Goal: Task Accomplishment & Management: Use online tool/utility

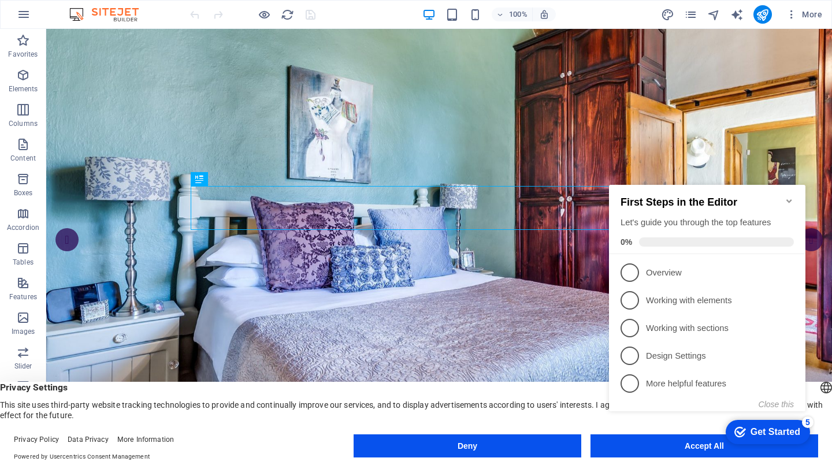
click at [790, 199] on icon "Minimize checklist" at bounding box center [788, 200] width 5 height 3
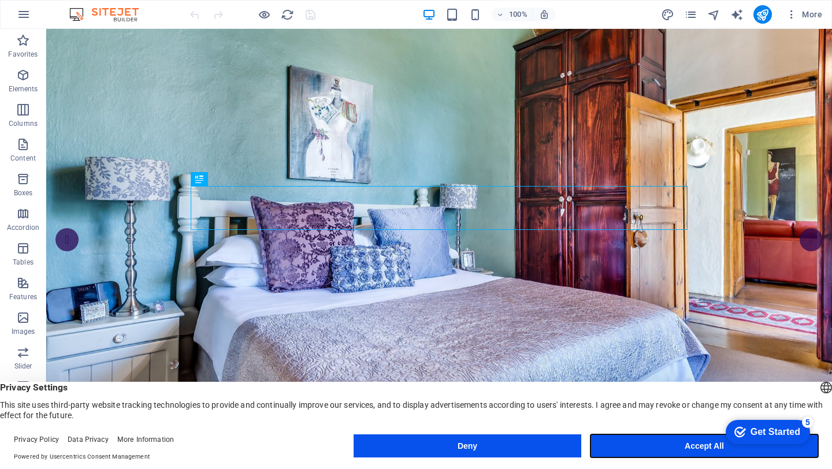
click at [680, 444] on button "Accept All" at bounding box center [704, 445] width 228 height 23
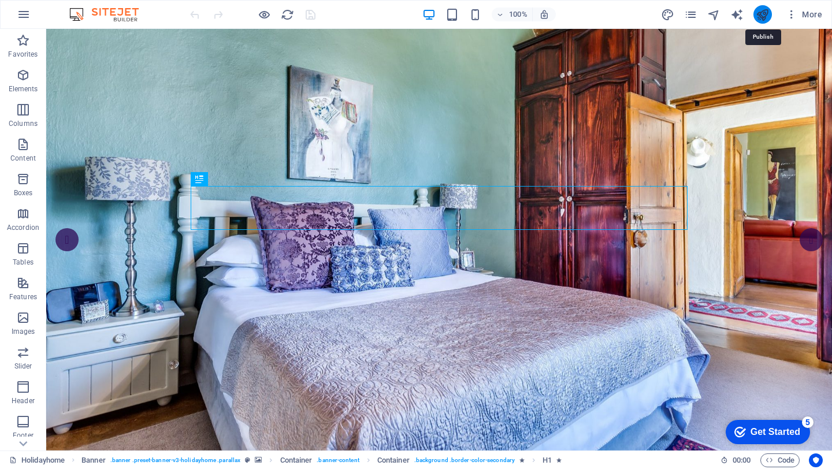
click at [761, 15] on icon "publish" at bounding box center [762, 14] width 13 height 13
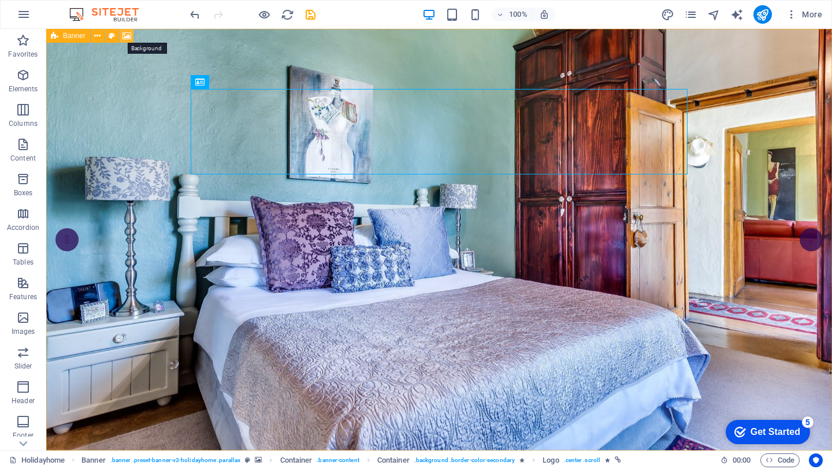
click at [127, 36] on icon at bounding box center [126, 36] width 9 height 12
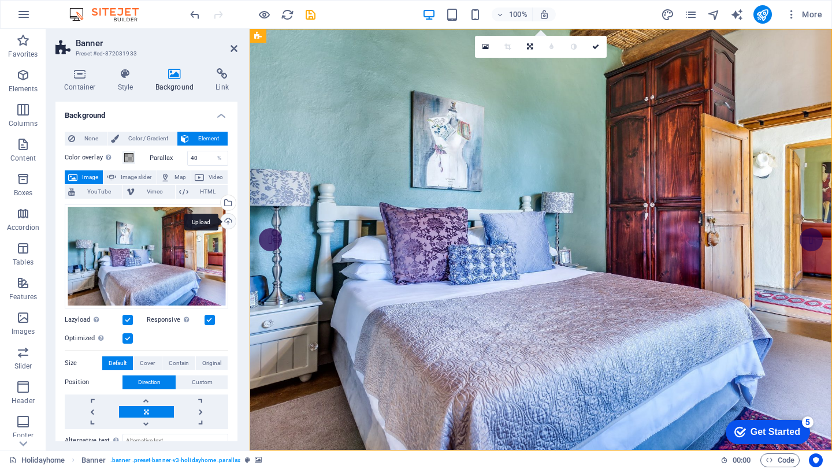
click at [227, 221] on div "Upload" at bounding box center [226, 222] width 17 height 17
click at [225, 222] on div "Upload" at bounding box center [226, 222] width 17 height 17
click at [227, 221] on div "Upload" at bounding box center [226, 222] width 17 height 17
click at [225, 202] on div "Select files from the file manager, stock photos, or upload file(s)" at bounding box center [226, 203] width 17 height 17
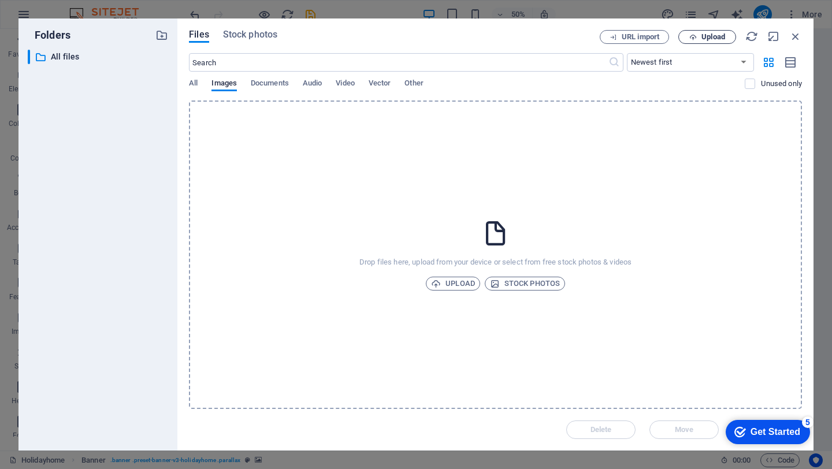
click at [699, 34] on span "Upload" at bounding box center [706, 38] width 47 height 8
click at [451, 280] on span "Upload" at bounding box center [453, 284] width 44 height 14
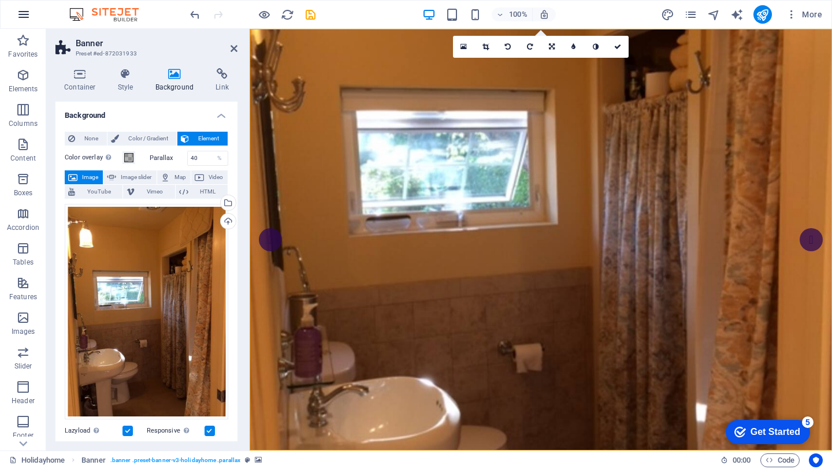
click at [25, 16] on icon "button" at bounding box center [24, 15] width 14 height 14
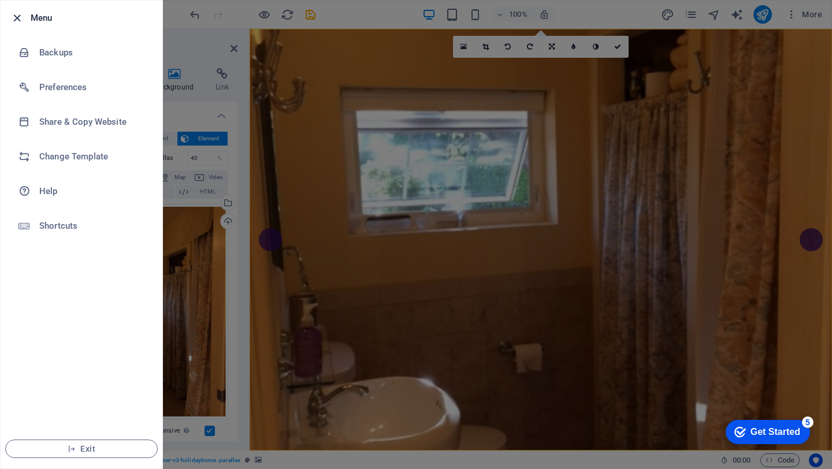
click at [14, 16] on icon "button" at bounding box center [16, 18] width 13 height 13
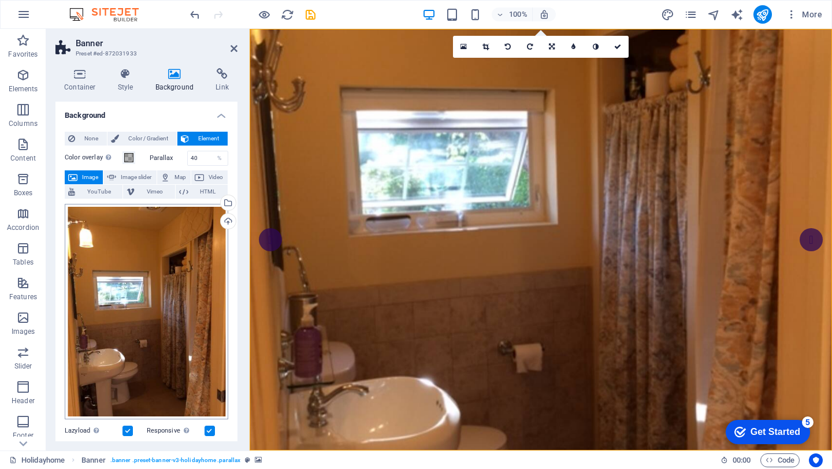
scroll to position [69, 0]
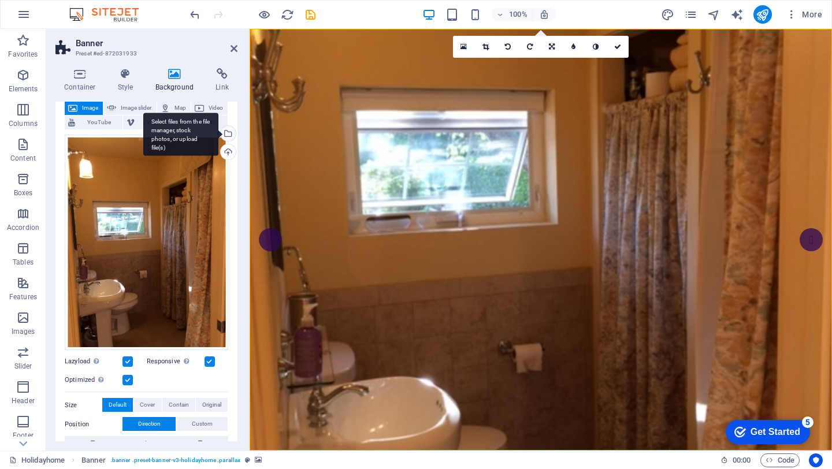
click at [224, 129] on div "Select files from the file manager, stock photos, or upload file(s)" at bounding box center [226, 134] width 17 height 17
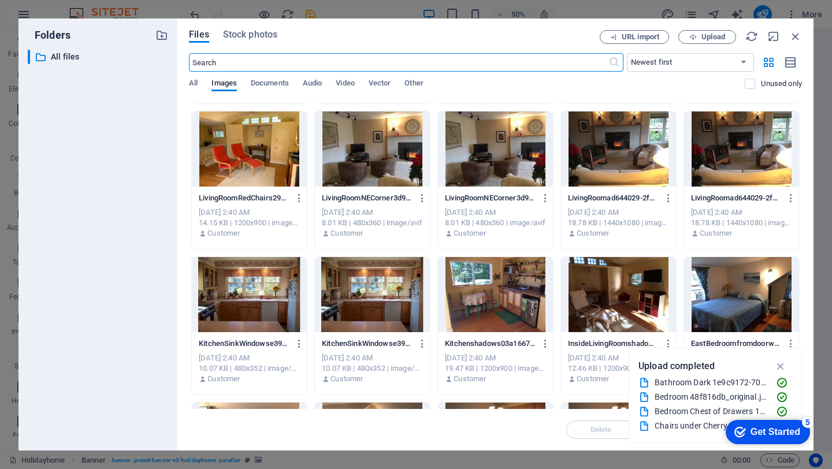
scroll to position [0, 0]
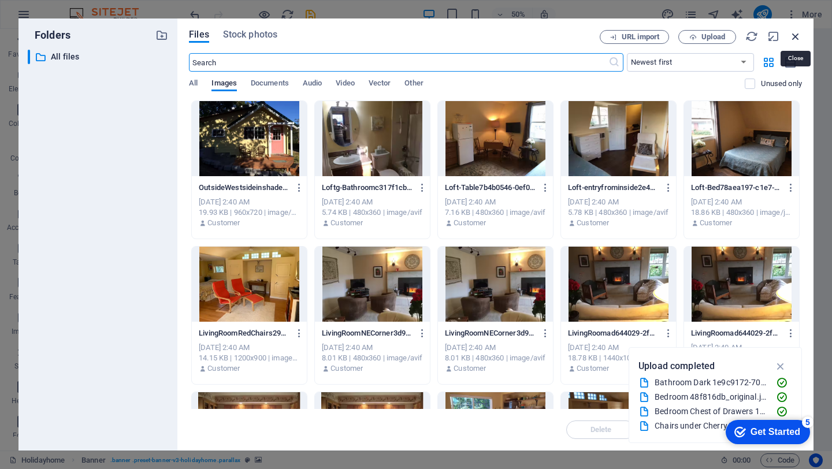
click at [797, 38] on icon "button" at bounding box center [795, 36] width 13 height 13
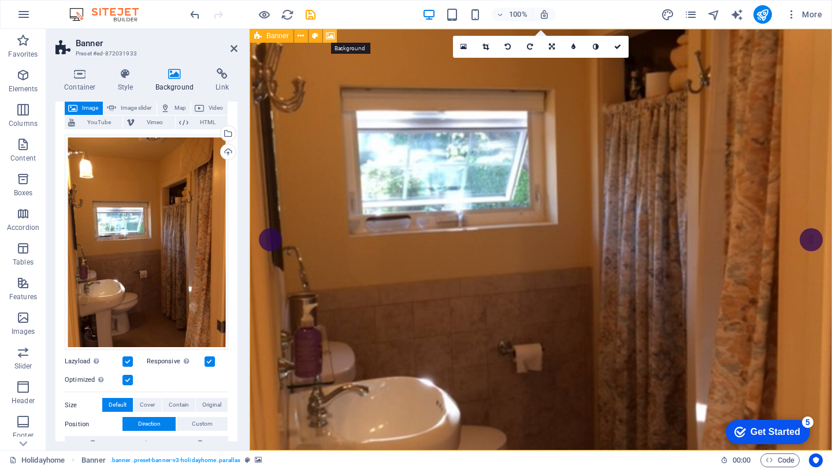
click at [330, 38] on icon at bounding box center [330, 36] width 9 height 12
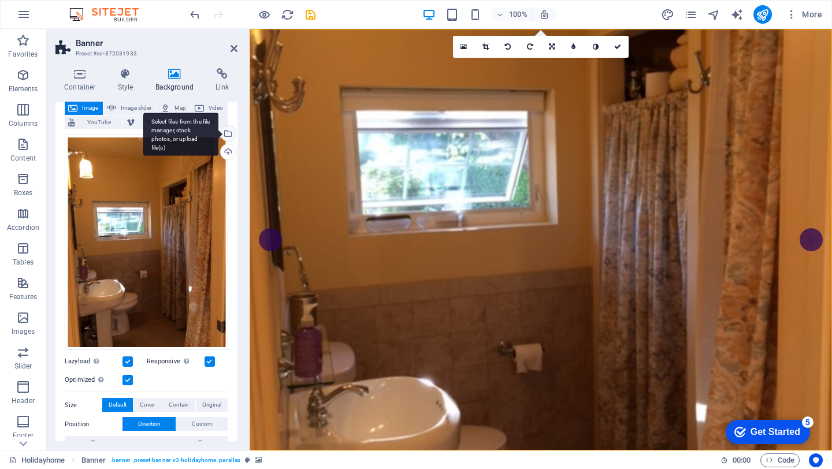
click at [225, 136] on div "Select files from the file manager, stock photos, or upload file(s)" at bounding box center [226, 134] width 17 height 17
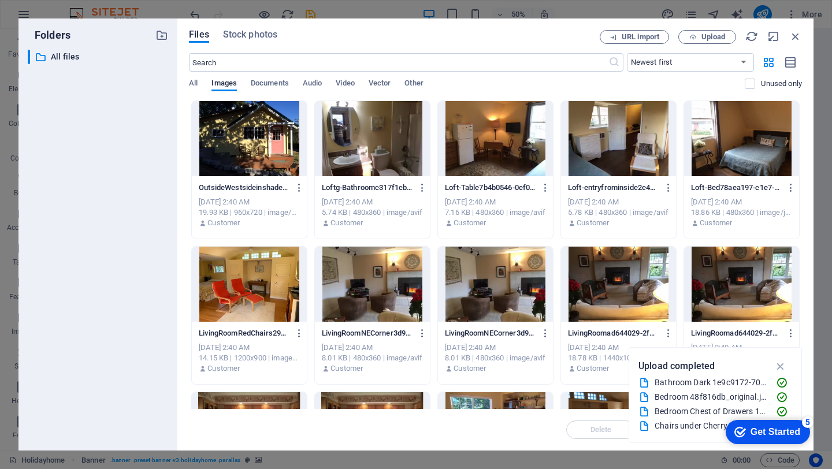
click at [248, 136] on div at bounding box center [249, 138] width 115 height 75
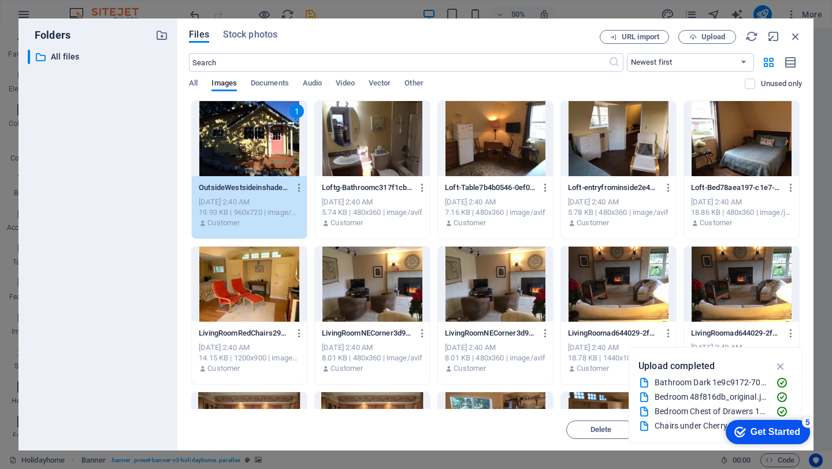
click at [744, 139] on div at bounding box center [741, 138] width 115 height 75
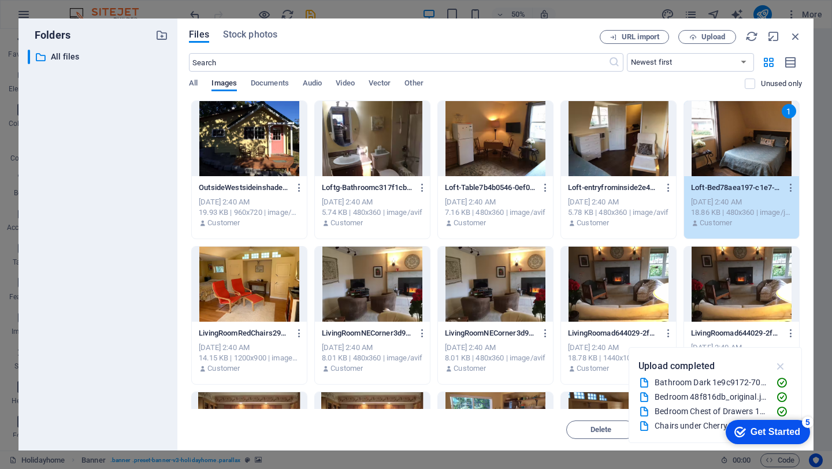
click at [782, 369] on icon "button" at bounding box center [780, 366] width 13 height 13
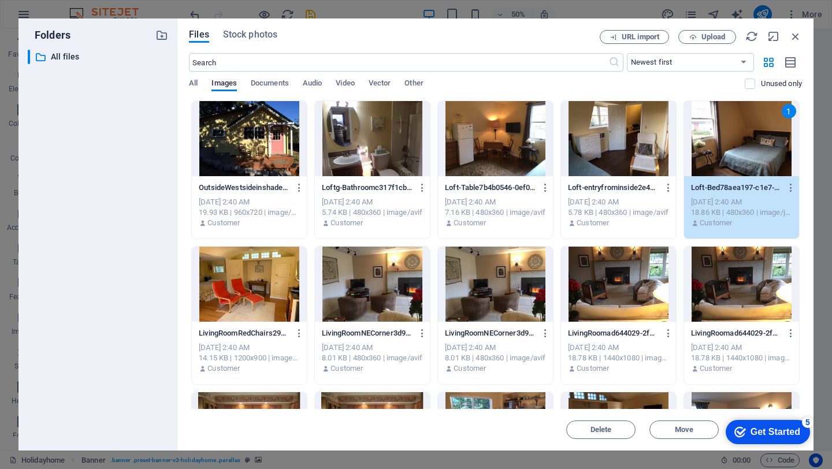
click at [736, 142] on div "1" at bounding box center [741, 138] width 115 height 75
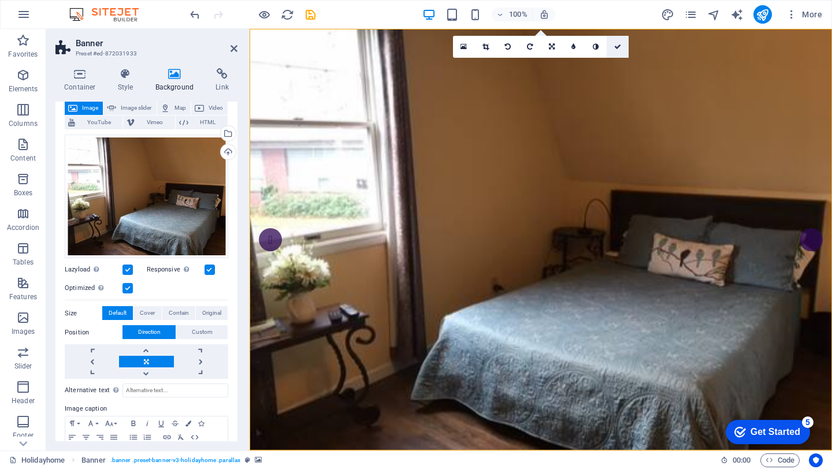
click at [619, 44] on icon at bounding box center [617, 46] width 7 height 7
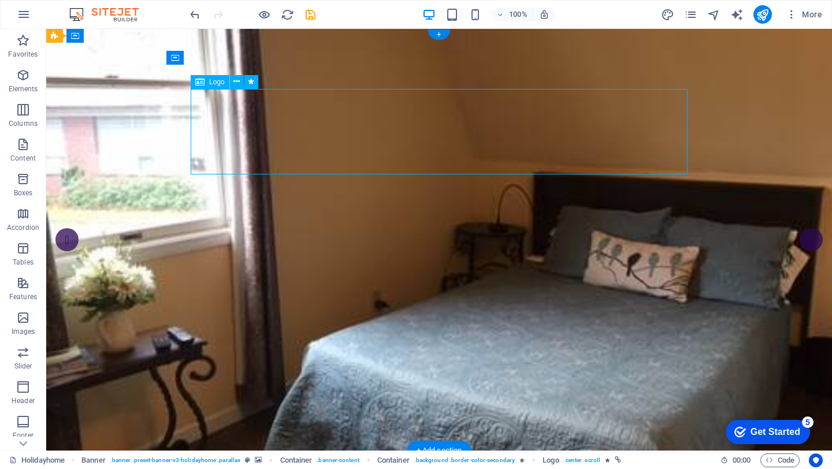
select select "%"
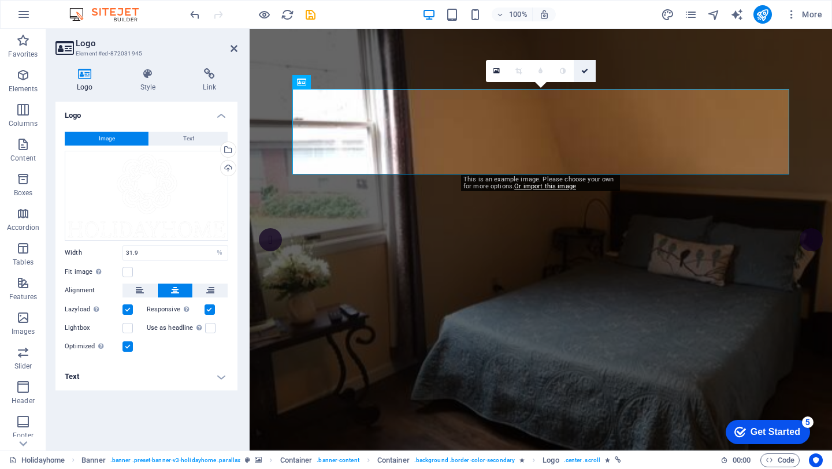
drag, startPoint x: 583, startPoint y: 69, endPoint x: 536, endPoint y: 42, distance: 54.1
click at [583, 69] on icon at bounding box center [584, 71] width 7 height 7
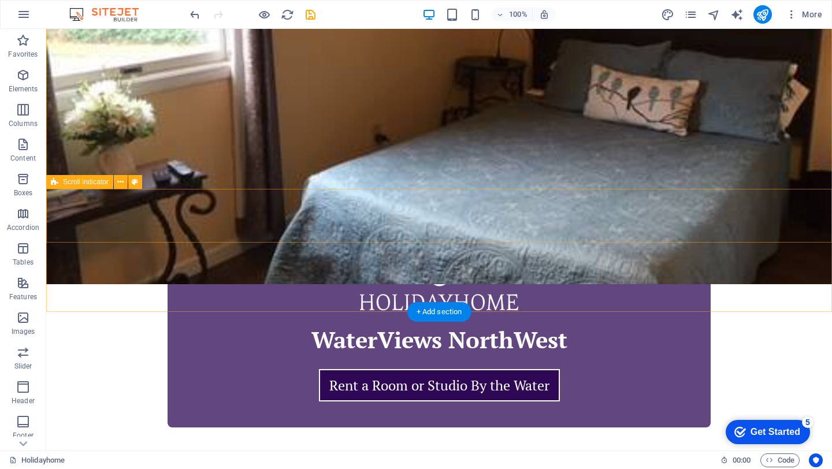
scroll to position [347, 0]
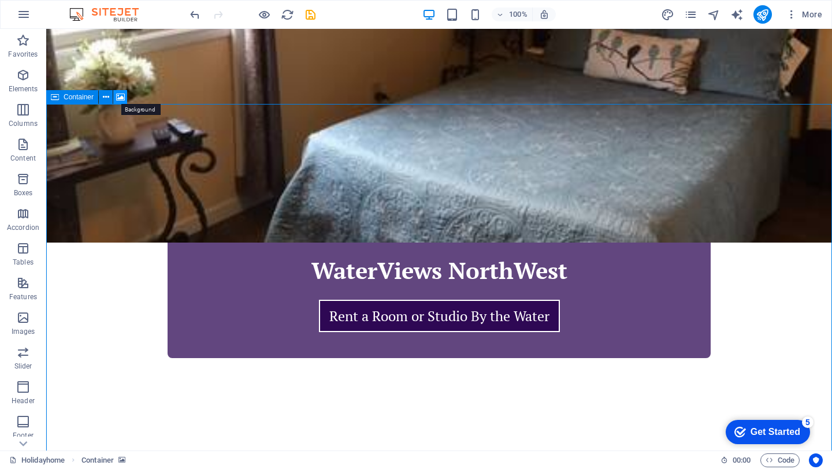
click at [121, 102] on icon at bounding box center [120, 97] width 9 height 12
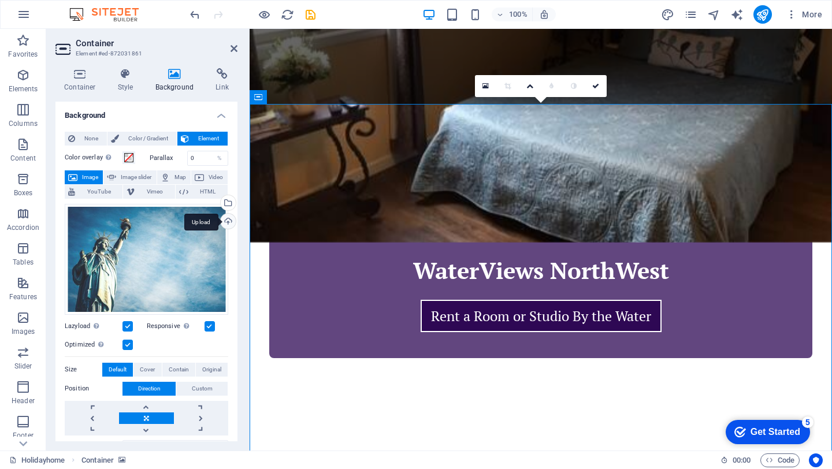
click at [227, 219] on div "Upload" at bounding box center [226, 222] width 17 height 17
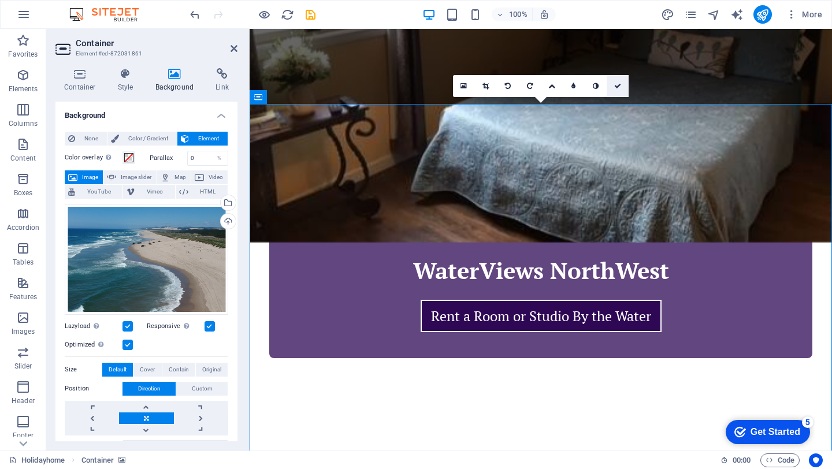
click at [616, 86] on icon at bounding box center [617, 86] width 7 height 7
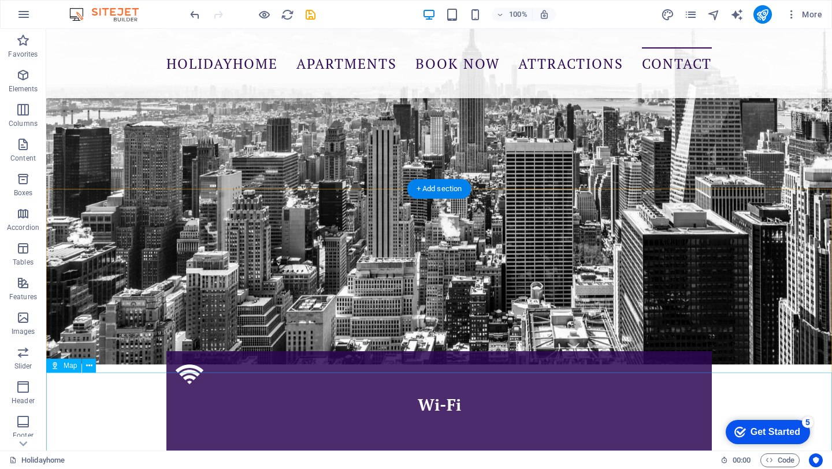
scroll to position [1701, 0]
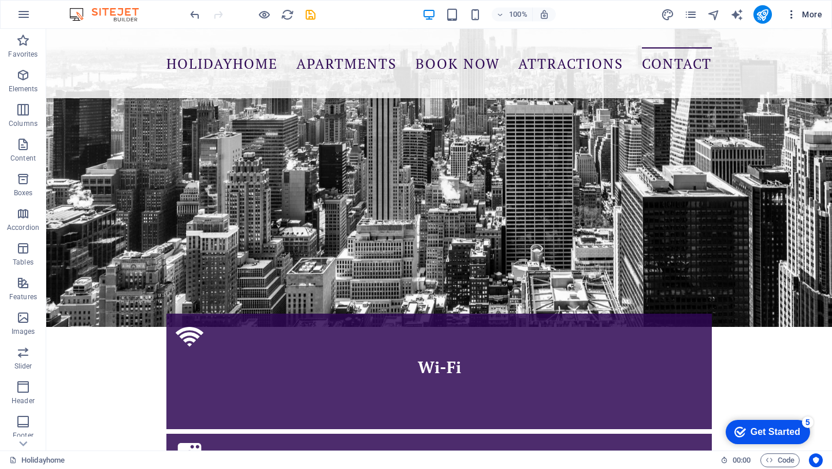
click at [813, 15] on span "More" at bounding box center [804, 15] width 36 height 12
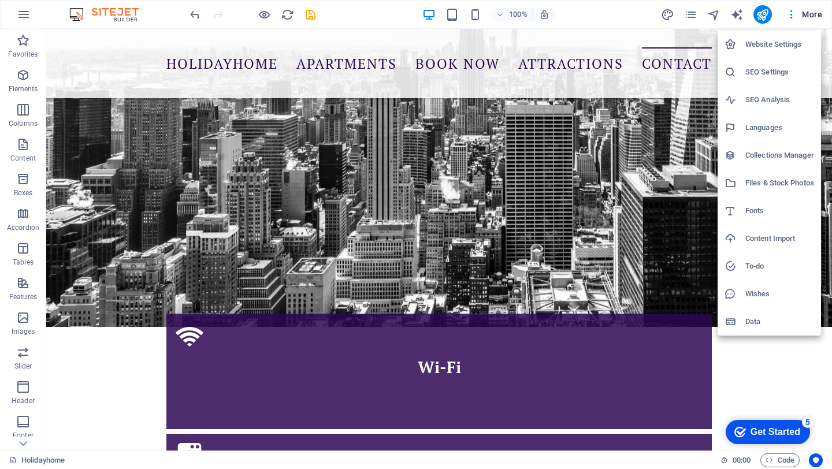
click at [756, 319] on h6 "Data" at bounding box center [779, 322] width 69 height 14
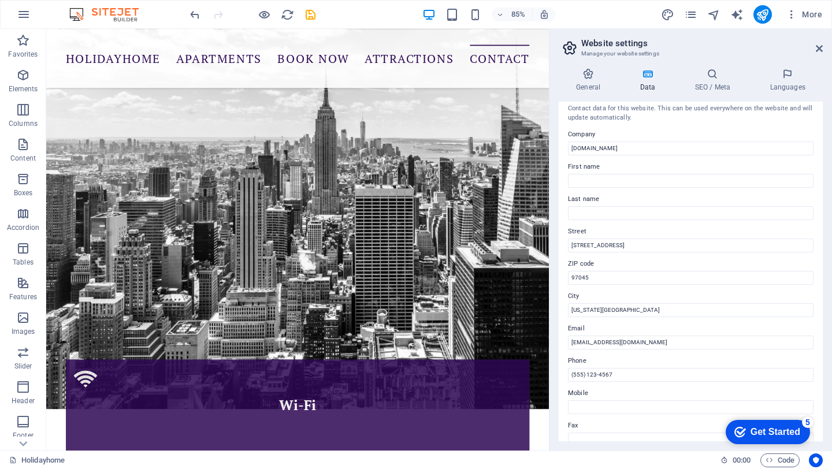
scroll to position [0, 0]
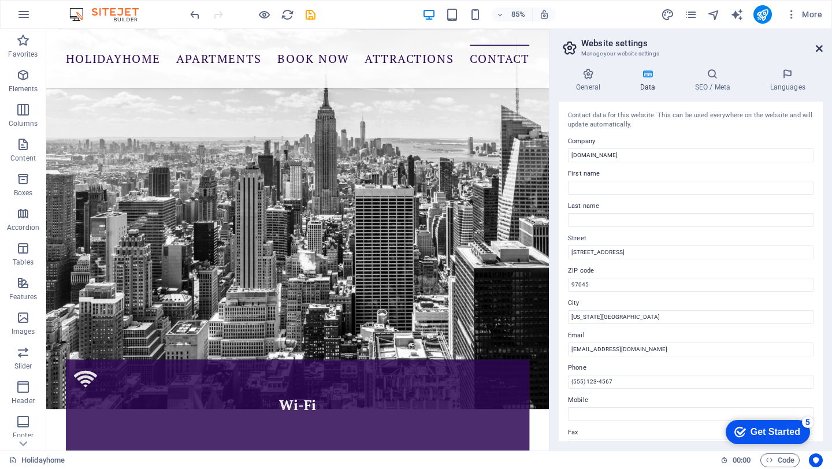
click at [819, 48] on icon at bounding box center [819, 48] width 7 height 9
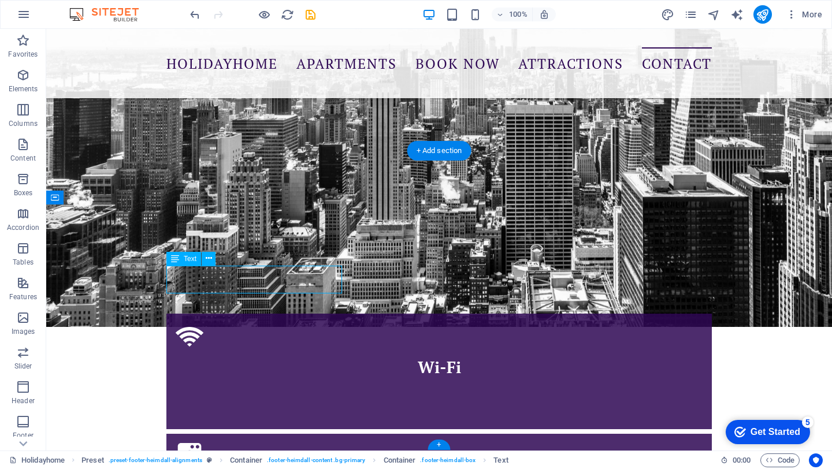
drag, startPoint x: 242, startPoint y: 274, endPoint x: 46, endPoint y: 267, distance: 196.0
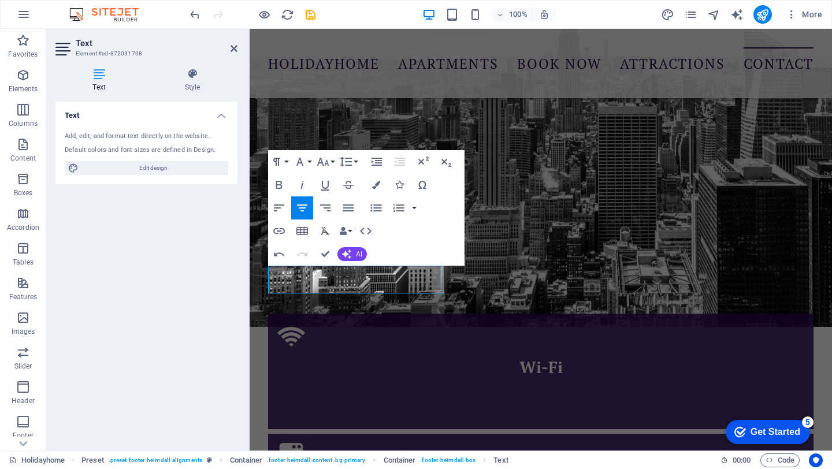
click at [222, 269] on div "Text Add, edit, and format text directly on the website. Default colors and fon…" at bounding box center [146, 272] width 182 height 340
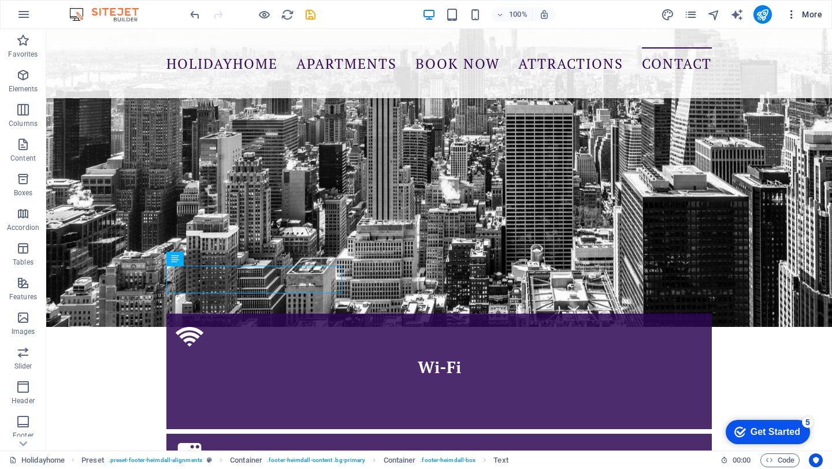
click at [804, 14] on span "More" at bounding box center [804, 15] width 36 height 12
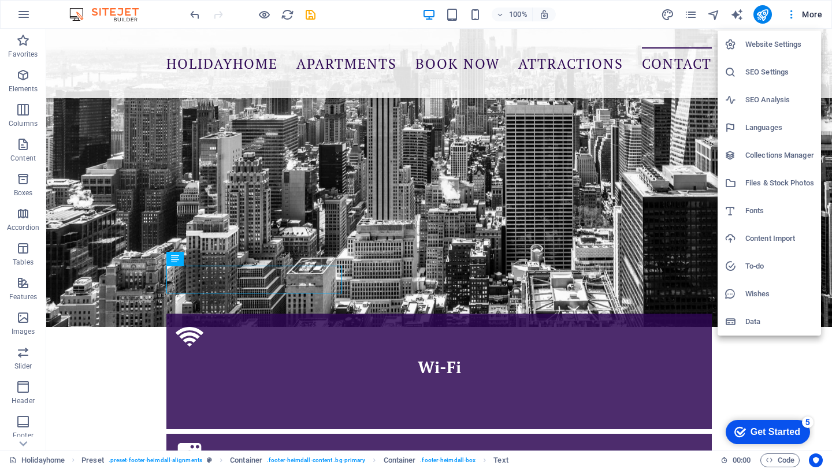
click at [753, 317] on h6 "Data" at bounding box center [779, 322] width 69 height 14
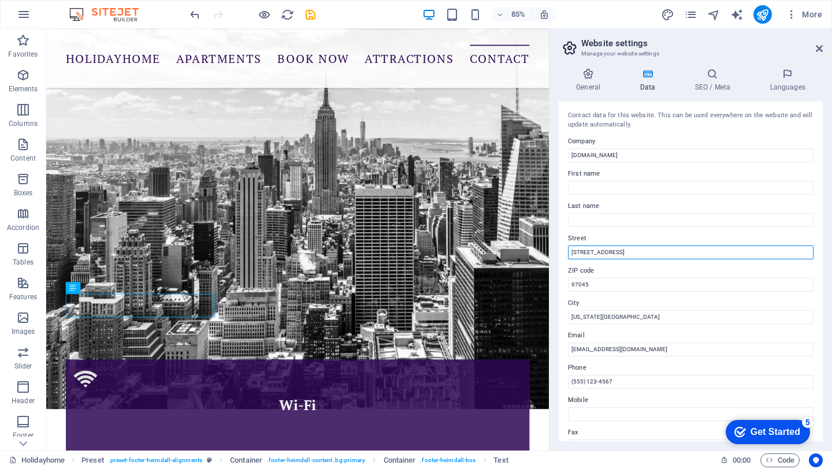
click at [617, 253] on input "123 Scenic Drive" at bounding box center [691, 253] width 246 height 14
click at [635, 253] on input "123 Scenic Drive" at bounding box center [691, 253] width 246 height 14
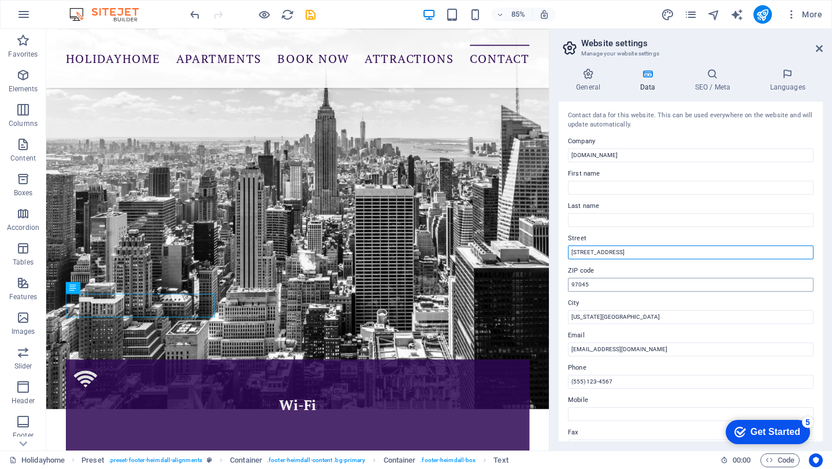
type input "[STREET_ADDRESS]"
click at [603, 285] on input "97045" at bounding box center [691, 285] width 246 height 14
type input "97459"
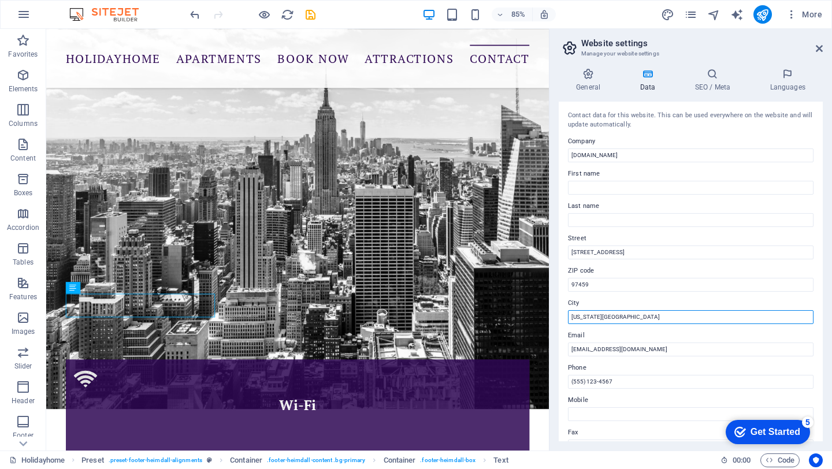
click at [607, 319] on input "Oregon City" at bounding box center [691, 317] width 246 height 14
type input "O"
type input "[GEOGRAPHIC_DATA]"
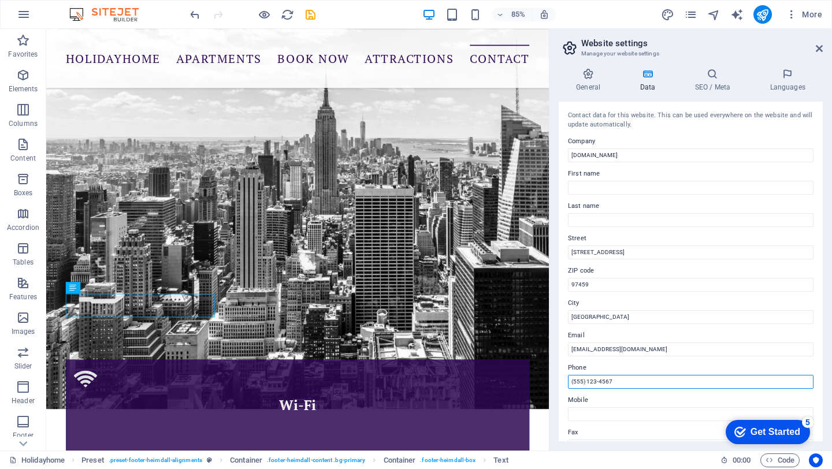
click at [630, 379] on input "(555) 123-4567" at bounding box center [691, 382] width 246 height 14
type input "[PHONE_NUMBER]"
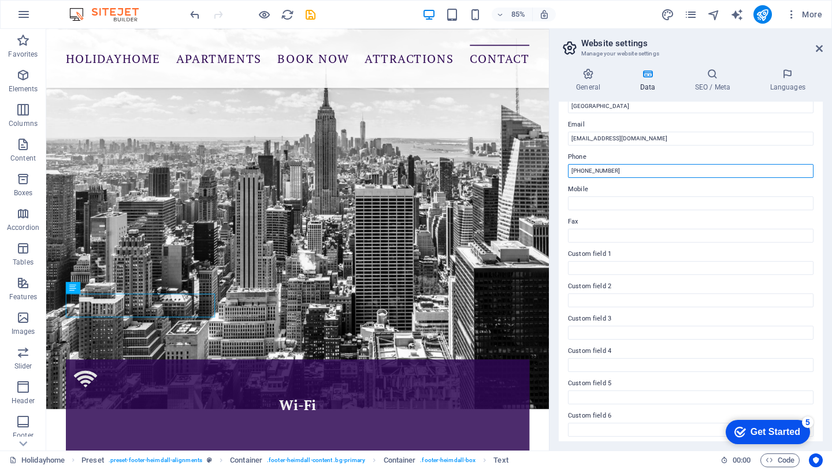
scroll to position [215, 0]
drag, startPoint x: 621, startPoint y: 169, endPoint x: 560, endPoint y: 163, distance: 60.9
click at [560, 163] on div "Contact data for this website. This can be used everywhere on the website and w…" at bounding box center [691, 272] width 264 height 340
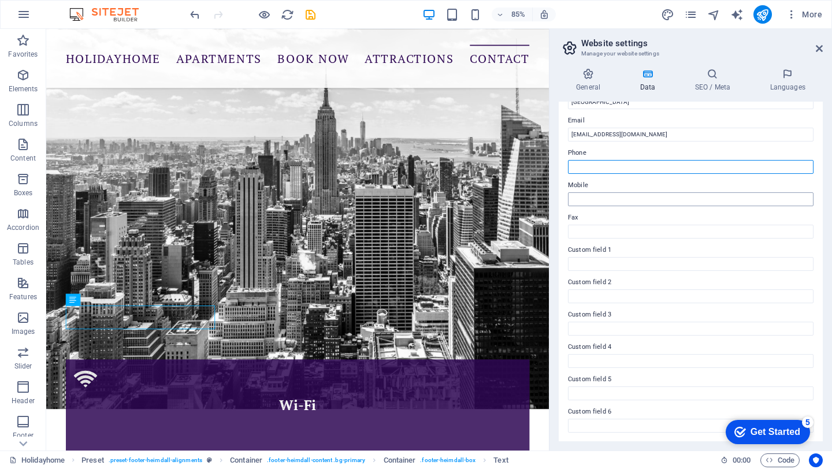
scroll to position [1687, 0]
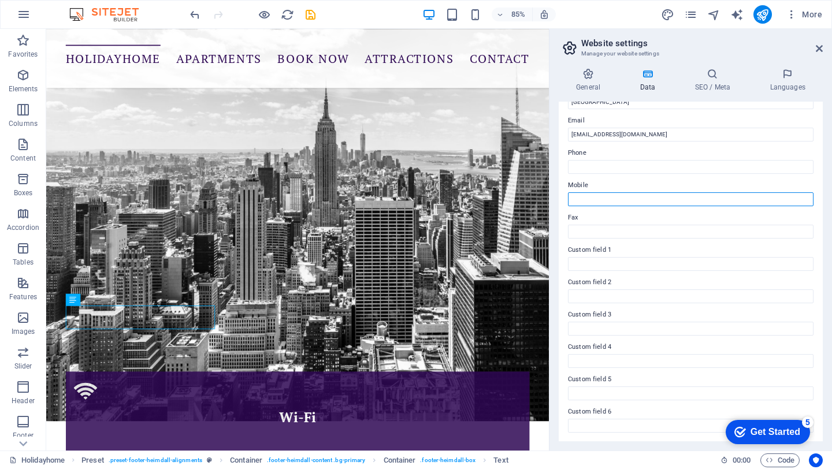
click at [589, 199] on input "Mobile" at bounding box center [691, 199] width 246 height 14
paste input "[PHONE_NUMBER]"
type input "[PHONE_NUMBER]"
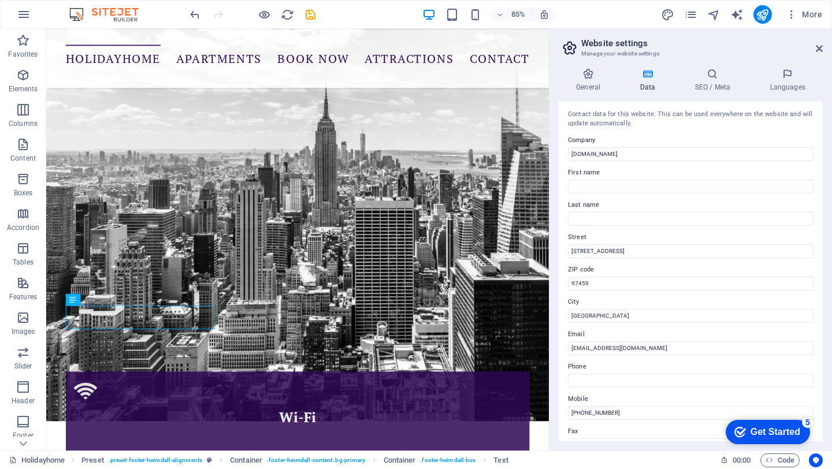
scroll to position [0, 0]
click at [606, 381] on input "Phone" at bounding box center [691, 382] width 246 height 14
paste input "[PHONE_NUMBER]"
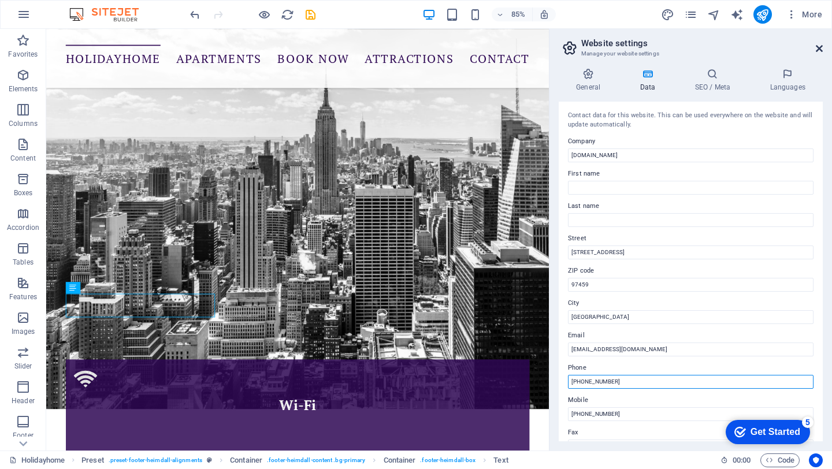
type input "[PHONE_NUMBER]"
click at [820, 46] on icon at bounding box center [819, 48] width 7 height 9
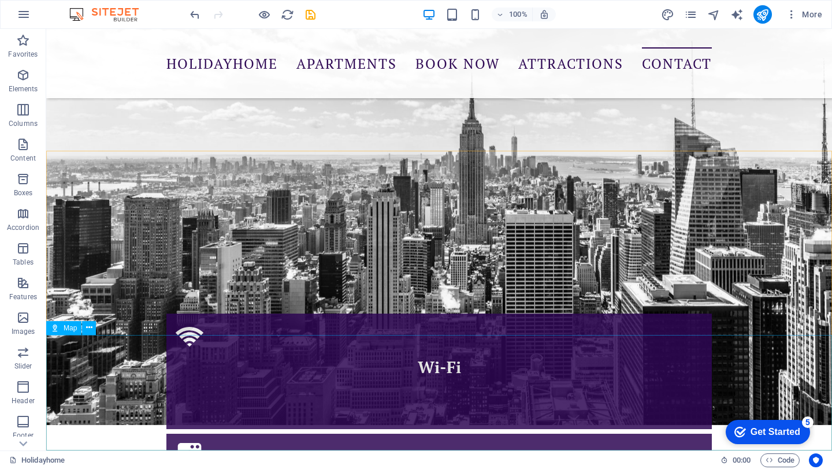
click at [63, 328] on div "Map" at bounding box center [63, 328] width 35 height 14
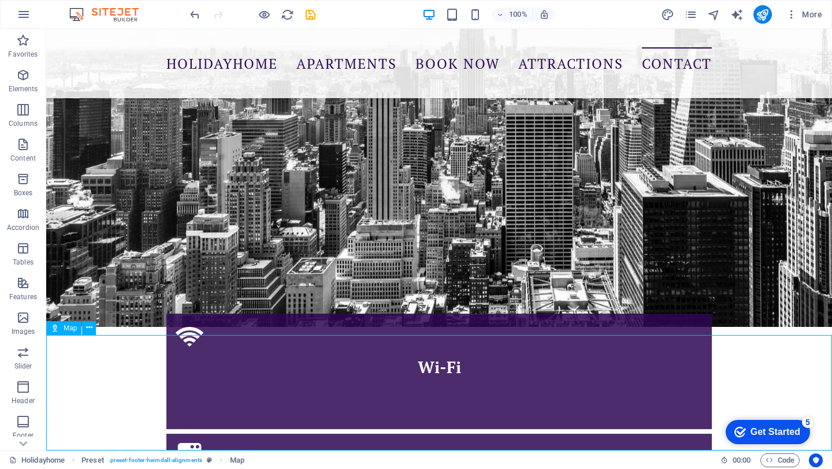
select select "1"
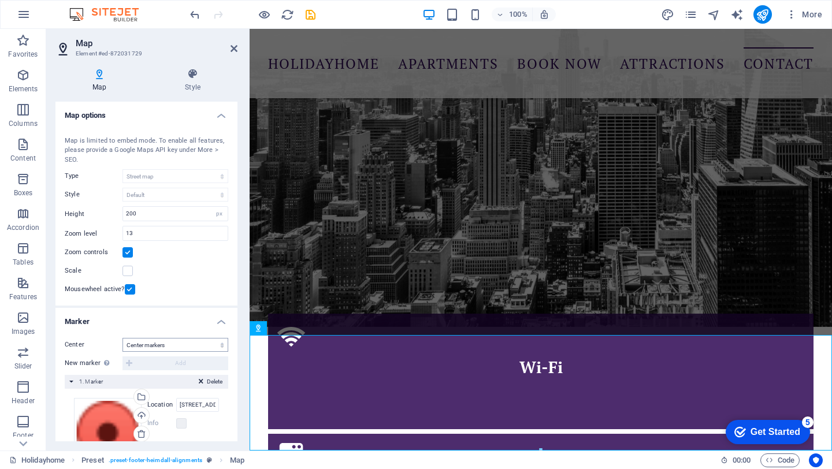
scroll to position [92, 0]
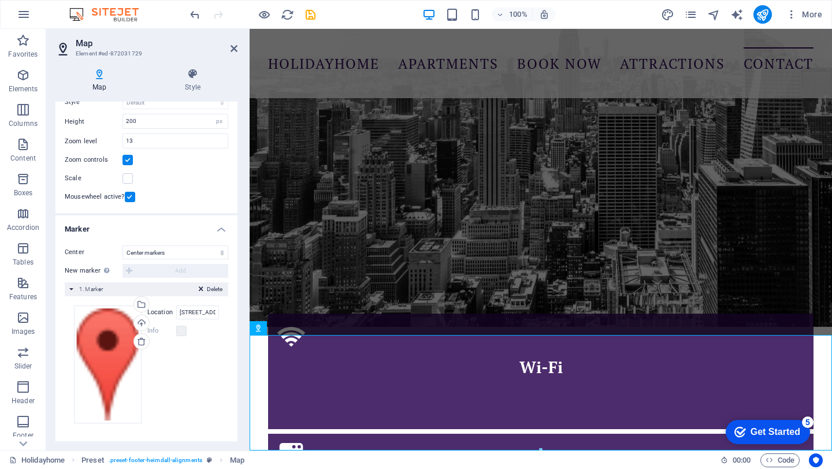
click at [129, 270] on div "New marker To enable this feature, please provide a Google Maps API key in the …" at bounding box center [146, 271] width 163 height 14
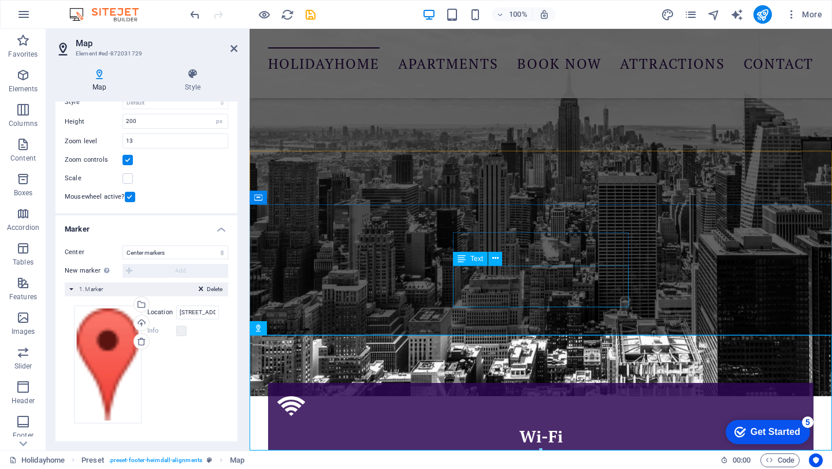
scroll to position [1701, 0]
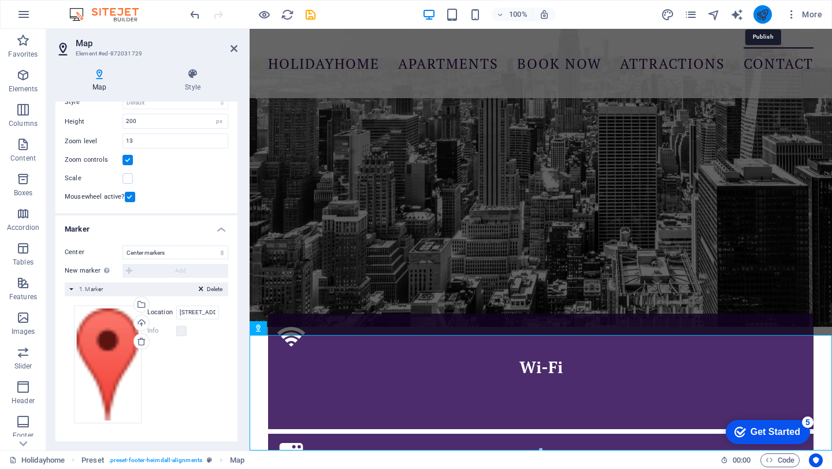
click at [761, 14] on icon "publish" at bounding box center [762, 14] width 13 height 13
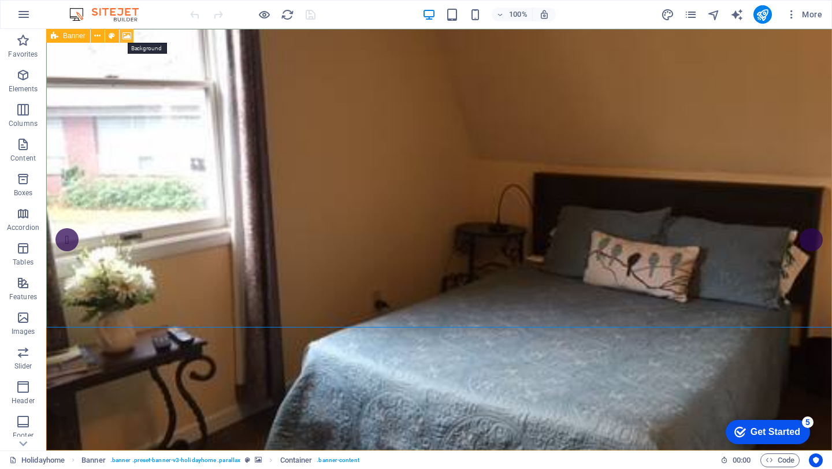
click at [127, 37] on icon at bounding box center [126, 36] width 9 height 12
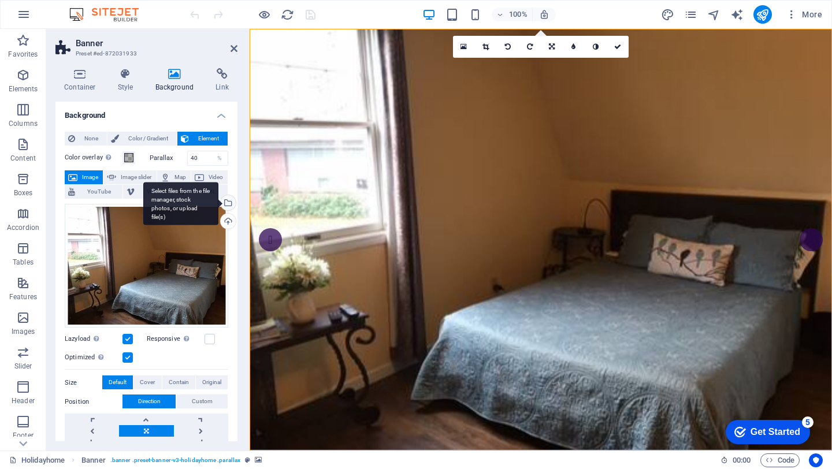
click at [225, 202] on div "Select files from the file manager, stock photos, or upload file(s)" at bounding box center [226, 203] width 17 height 17
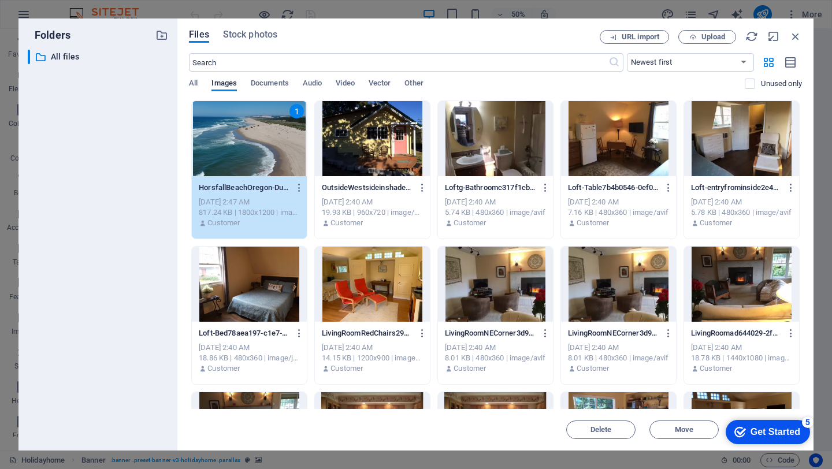
click at [273, 124] on div "1" at bounding box center [249, 138] width 115 height 75
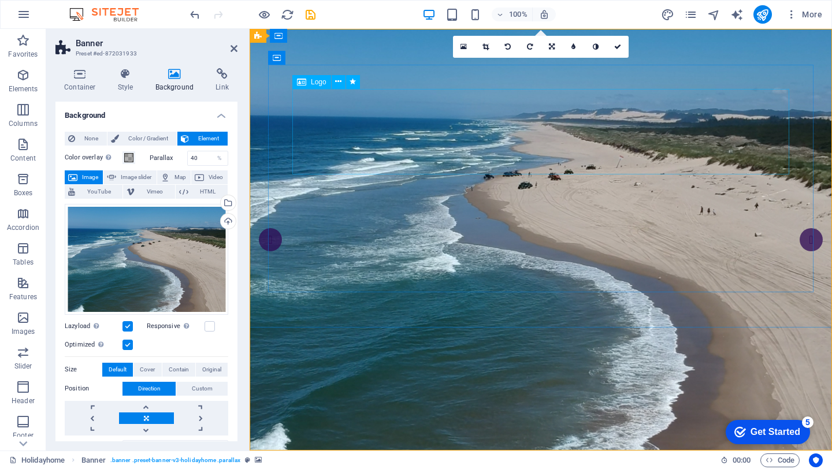
select select "%"
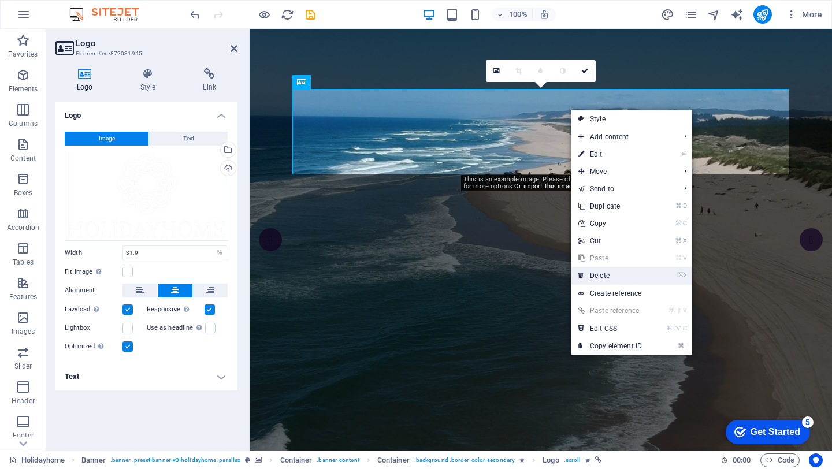
drag, startPoint x: 596, startPoint y: 276, endPoint x: 550, endPoint y: 247, distance: 54.5
click at [596, 276] on link "⌦ Delete" at bounding box center [609, 275] width 77 height 17
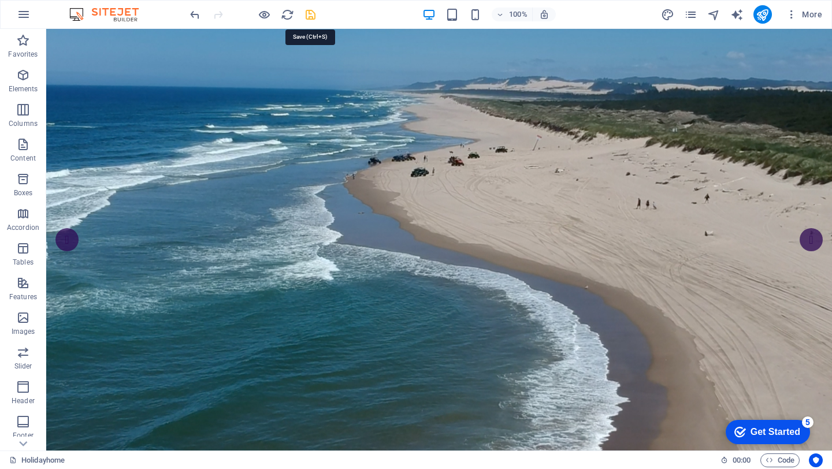
click at [311, 16] on icon "save" at bounding box center [310, 14] width 13 height 13
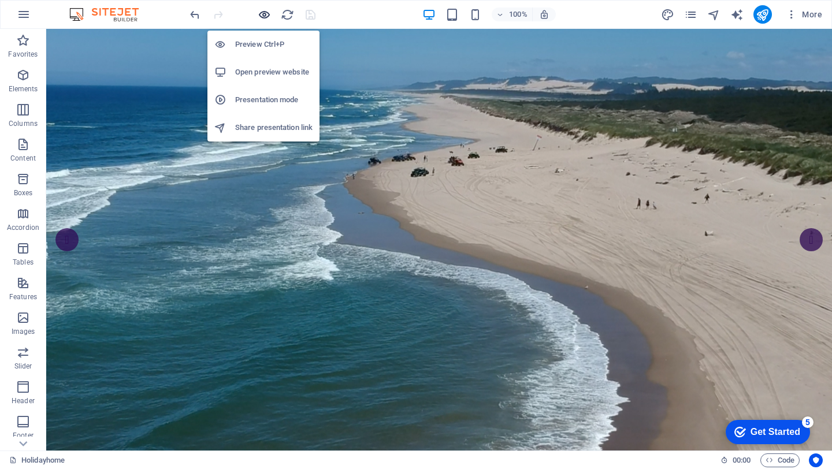
click at [262, 16] on icon "button" at bounding box center [264, 14] width 13 height 13
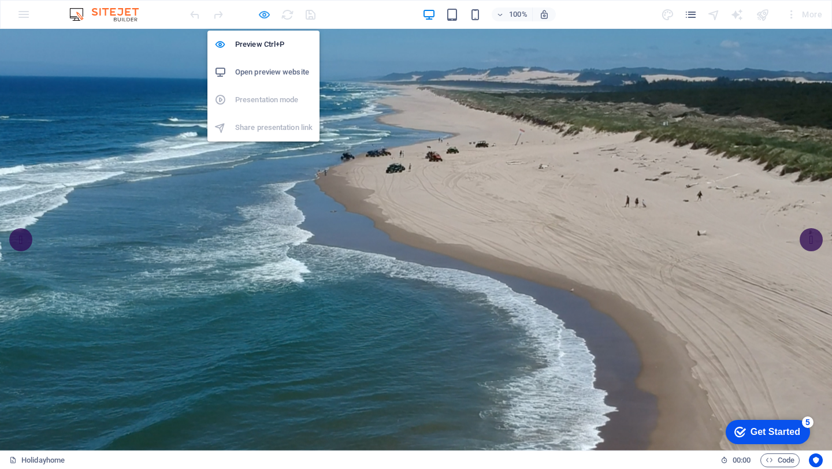
click at [264, 15] on icon "button" at bounding box center [264, 14] width 13 height 13
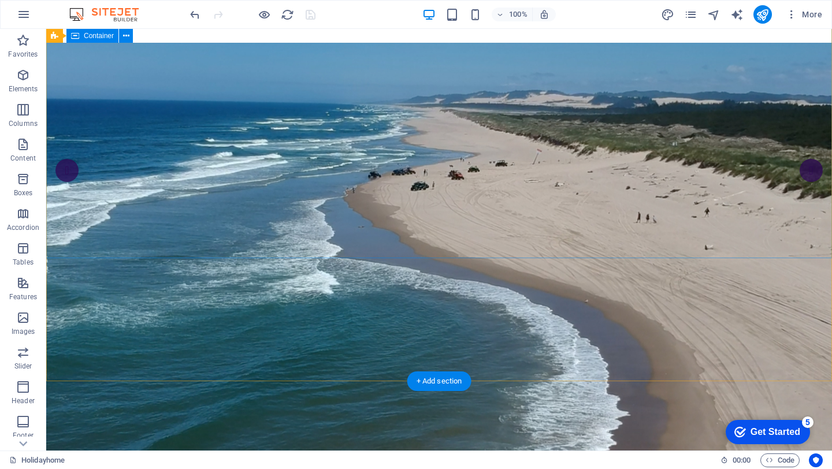
scroll to position [208, 0]
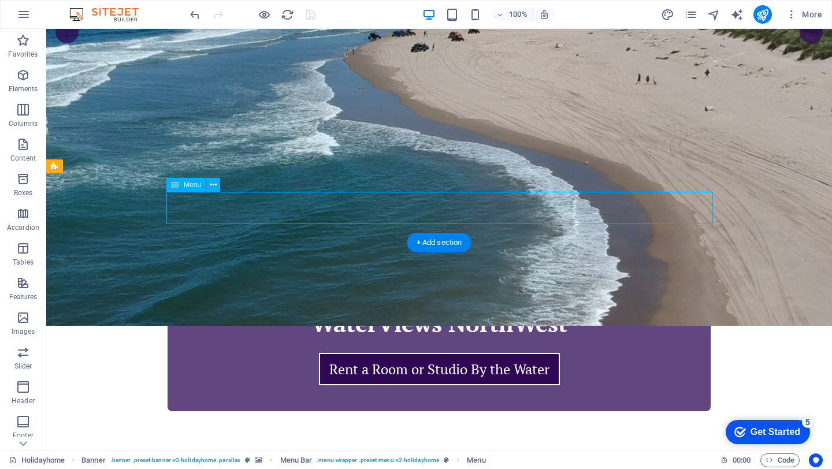
select select
select select "1"
select select
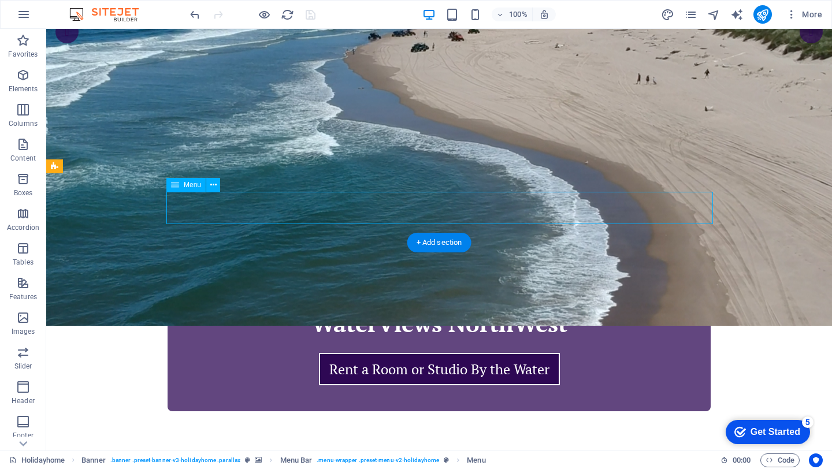
select select
select select "2"
select select
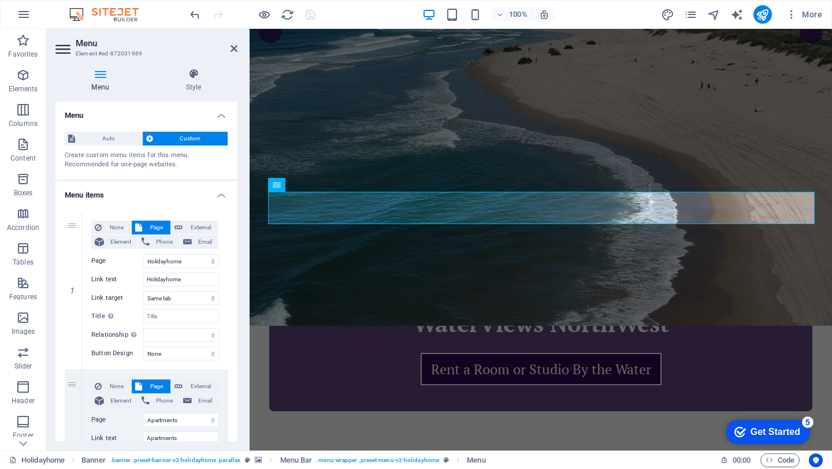
scroll to position [69, 0]
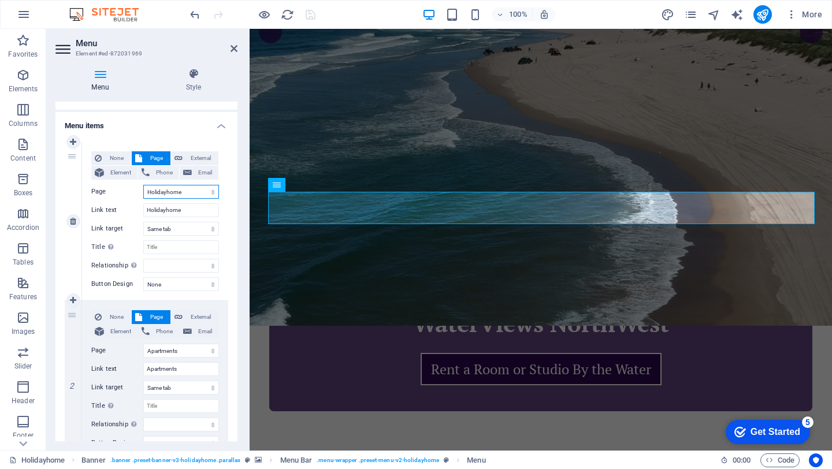
click at [185, 192] on select "Holidayhome Apartments Attractions Subpage Legal Notice Privacy" at bounding box center [181, 192] width 76 height 14
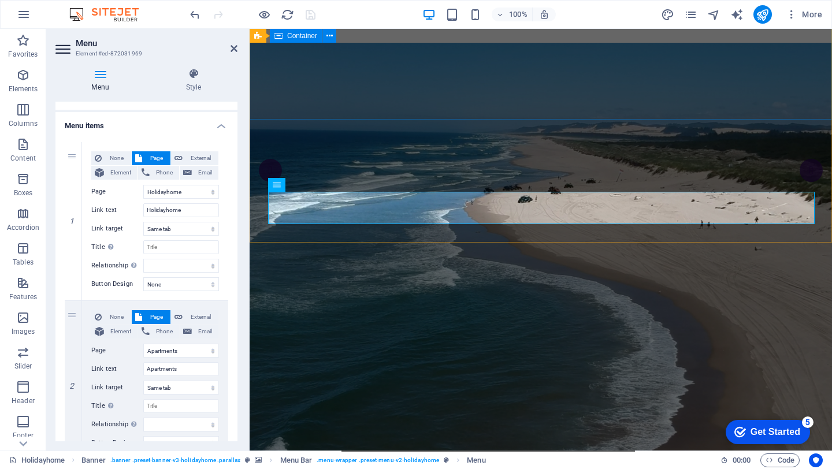
scroll to position [0, 0]
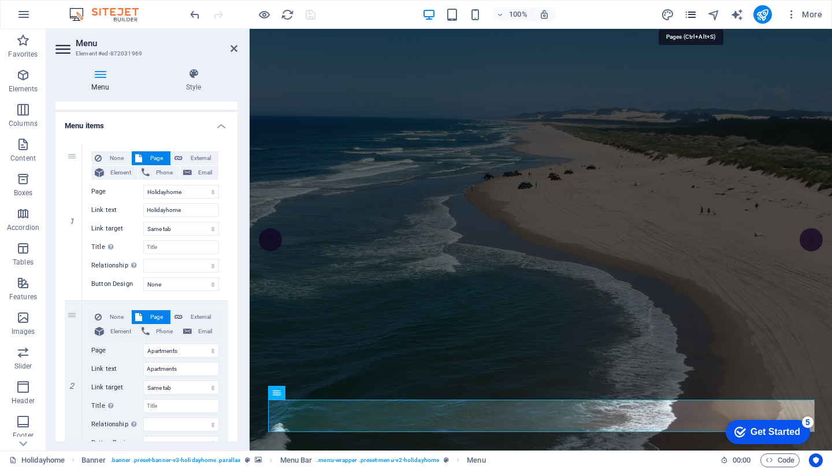
click at [693, 17] on icon "pages" at bounding box center [690, 14] width 13 height 13
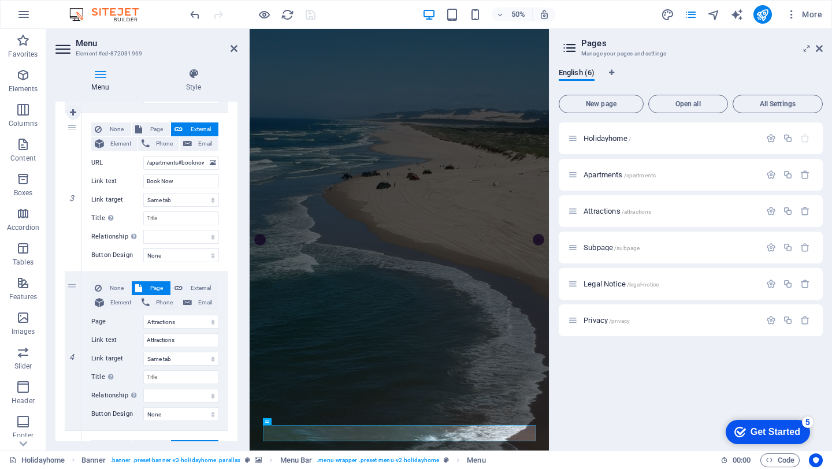
scroll to position [208, 0]
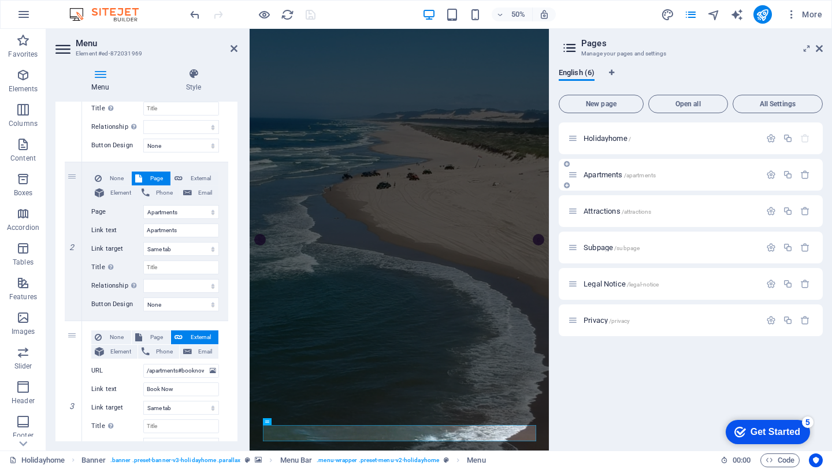
click at [603, 175] on span "Apartments /apartments" at bounding box center [619, 174] width 72 height 9
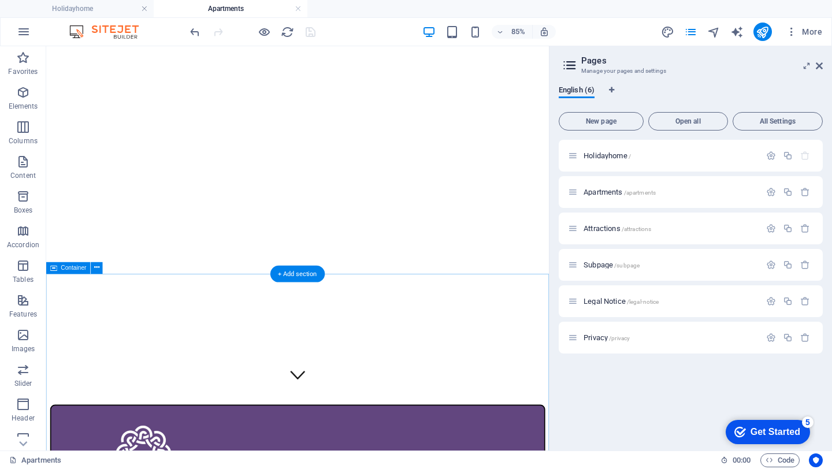
scroll to position [0, 0]
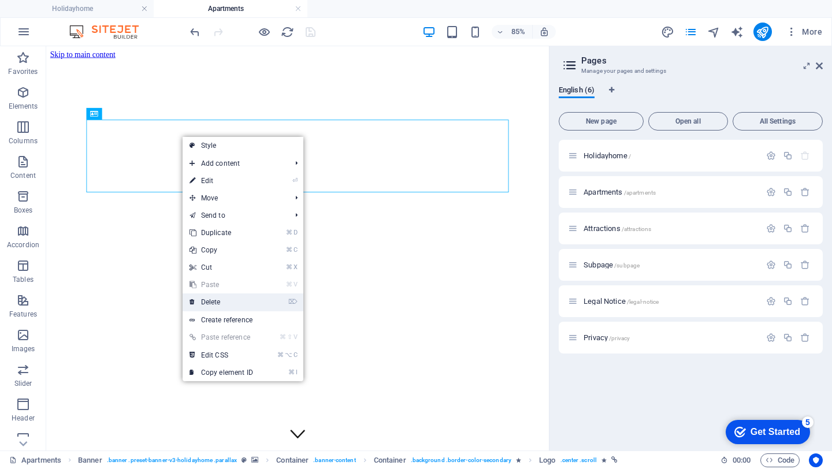
drag, startPoint x: 207, startPoint y: 300, endPoint x: 189, endPoint y: 299, distance: 18.0
click at [207, 300] on link "⌦ Delete" at bounding box center [221, 301] width 77 height 17
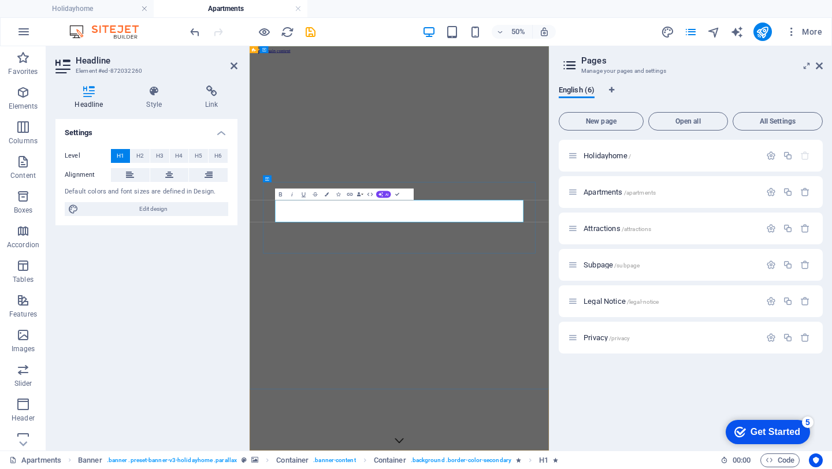
drag, startPoint x: 504, startPoint y: 373, endPoint x: 751, endPoint y: 374, distance: 247.3
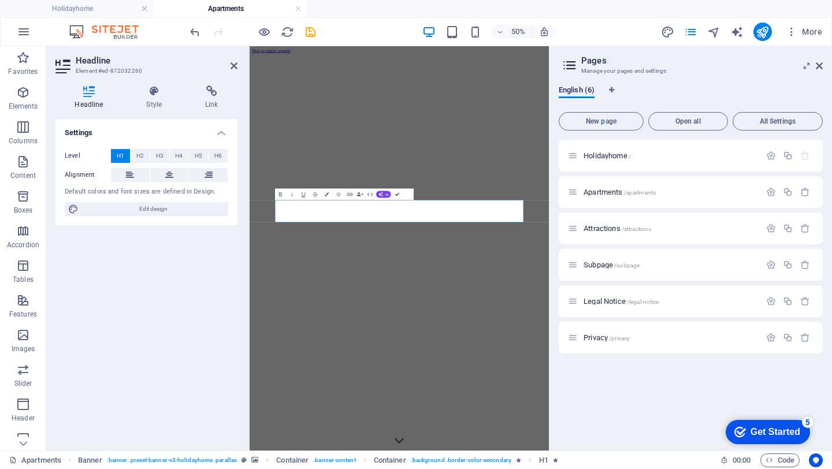
drag, startPoint x: 397, startPoint y: 193, endPoint x: 412, endPoint y: 173, distance: 25.5
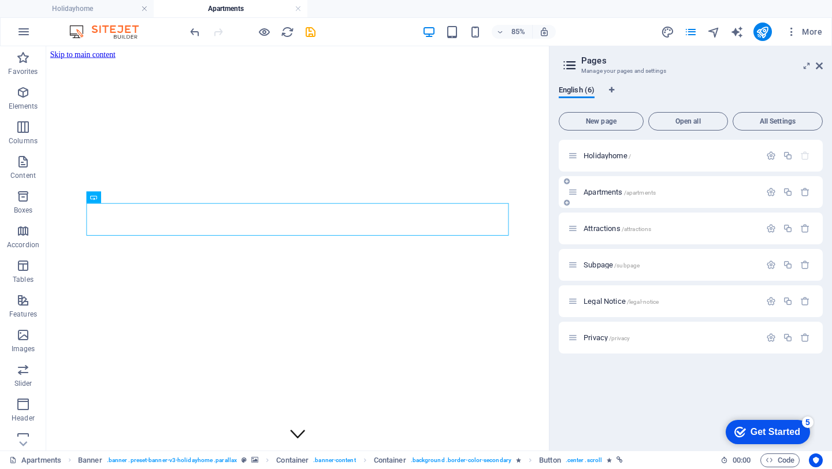
click at [605, 194] on span "Apartments /apartments" at bounding box center [619, 192] width 72 height 9
click at [772, 192] on icon "button" at bounding box center [771, 192] width 10 height 10
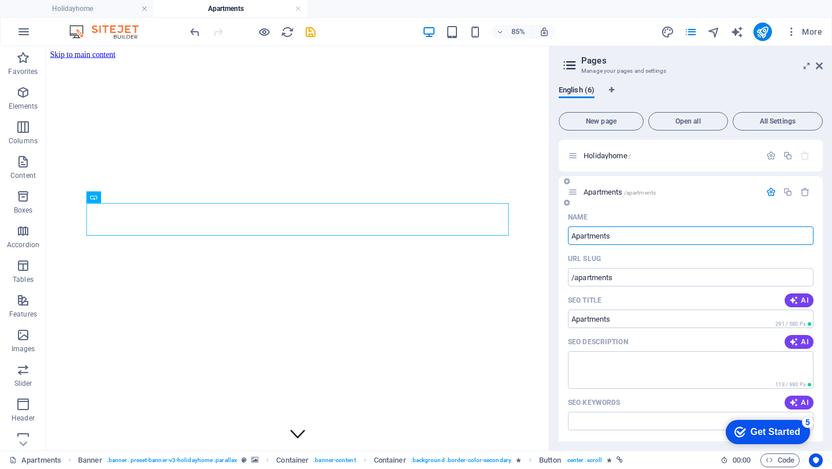
drag, startPoint x: 616, startPoint y: 235, endPoint x: 574, endPoint y: 237, distance: 42.2
click at [573, 237] on input "Apartments" at bounding box center [691, 235] width 246 height 18
type input "uest"
type input "/uest"
type input "uest"
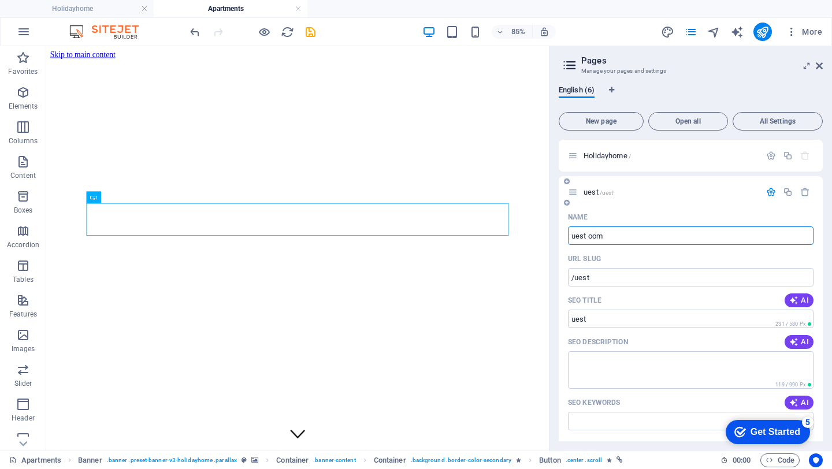
type input "uest ooms"
type input "/uest-oom"
type input "uest oom"
type input "uest ooms"
type input "/uest-ooms"
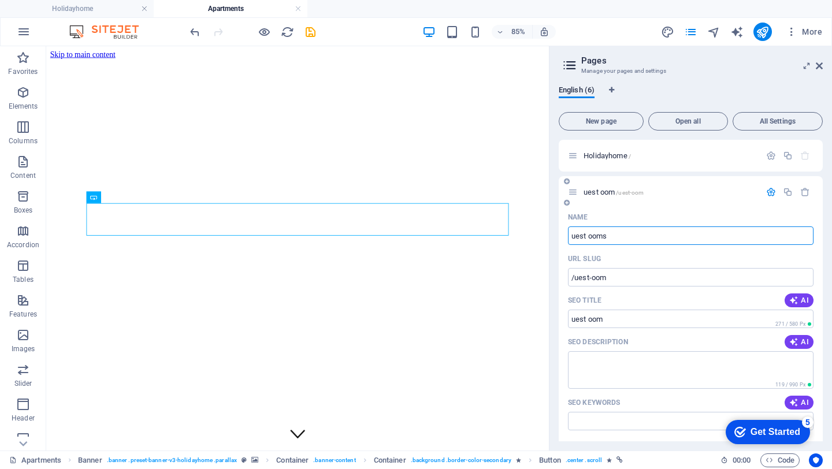
type input "uest ooms"
click at [572, 237] on input "uest ooms" at bounding box center [691, 235] width 246 height 18
type input "Guest ooms"
type input "/guest-ooms"
type input "Guest ooms"
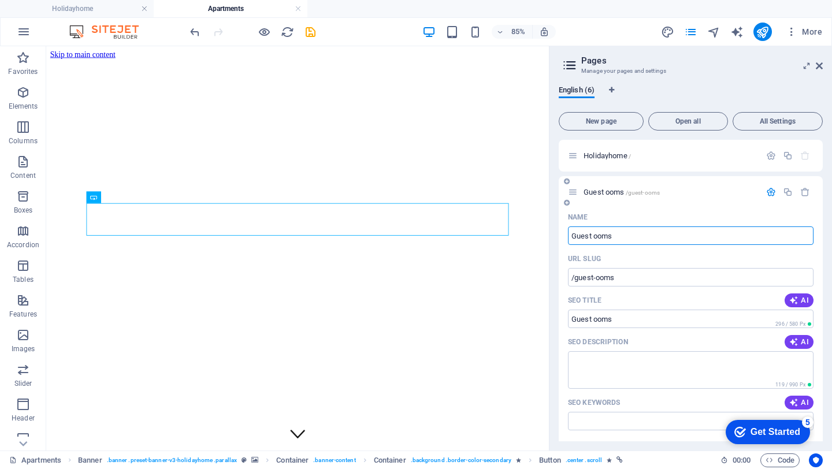
click at [594, 235] on input "Guest ooms" at bounding box center [691, 235] width 246 height 18
type input "Guest Rooms"
type input "/guest-rooms"
type input "Guest Rooms"
click at [309, 32] on icon "save" at bounding box center [310, 31] width 13 height 13
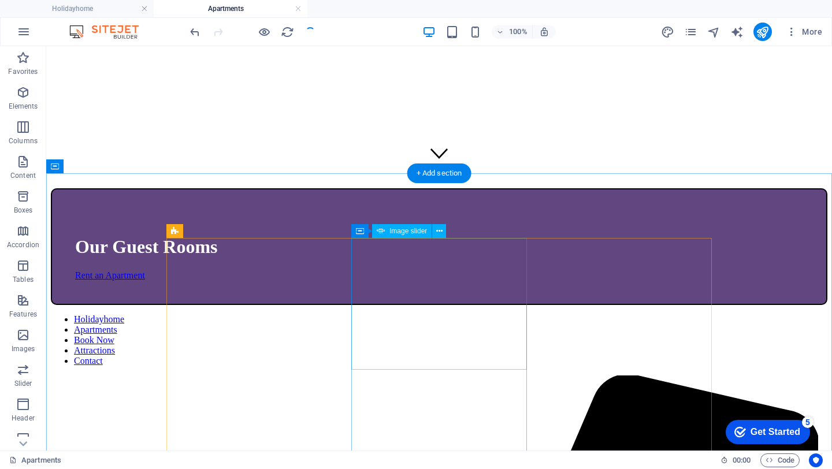
scroll to position [347, 0]
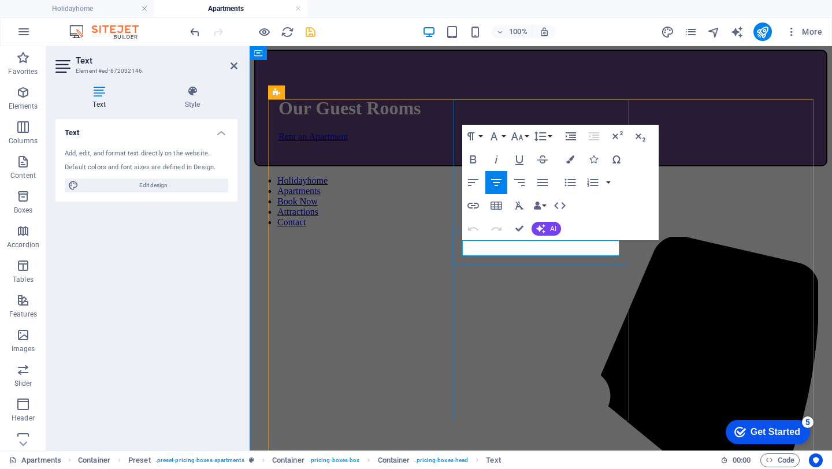
drag, startPoint x: 485, startPoint y: 245, endPoint x: 585, endPoint y: 247, distance: 100.0
copy span "[GEOGRAPHIC_DATA]"
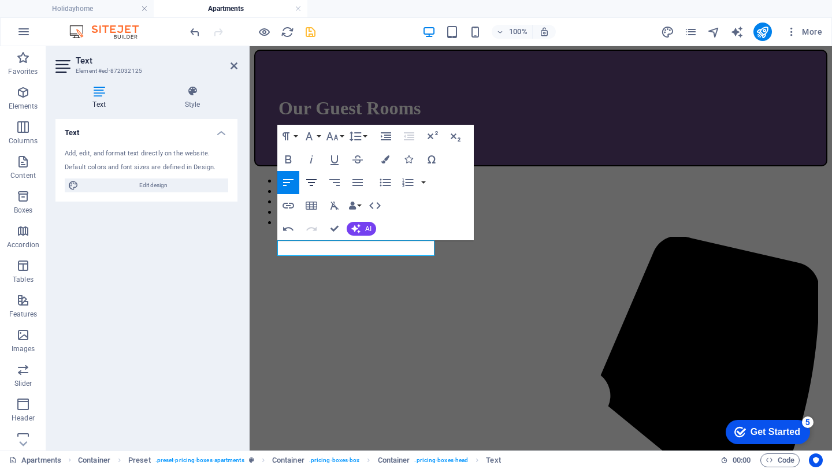
click at [314, 182] on icon "button" at bounding box center [311, 182] width 10 height 7
drag, startPoint x: 344, startPoint y: 245, endPoint x: 318, endPoint y: 245, distance: 26.0
drag, startPoint x: 333, startPoint y: 227, endPoint x: 287, endPoint y: 181, distance: 65.4
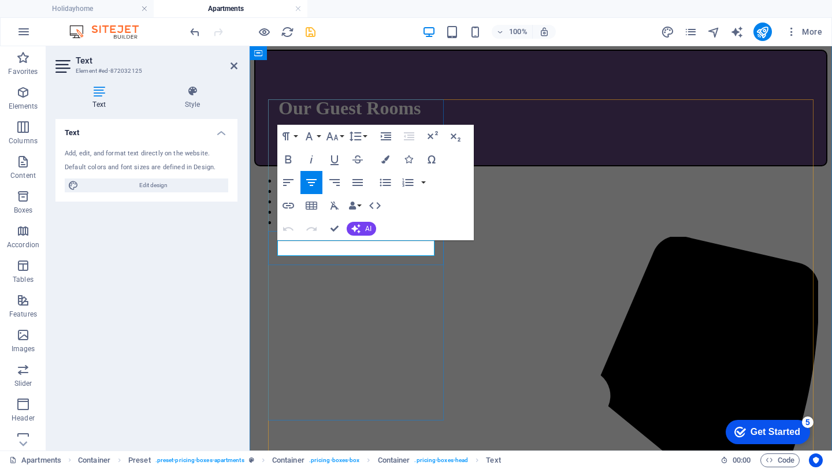
click span "Bedroom"
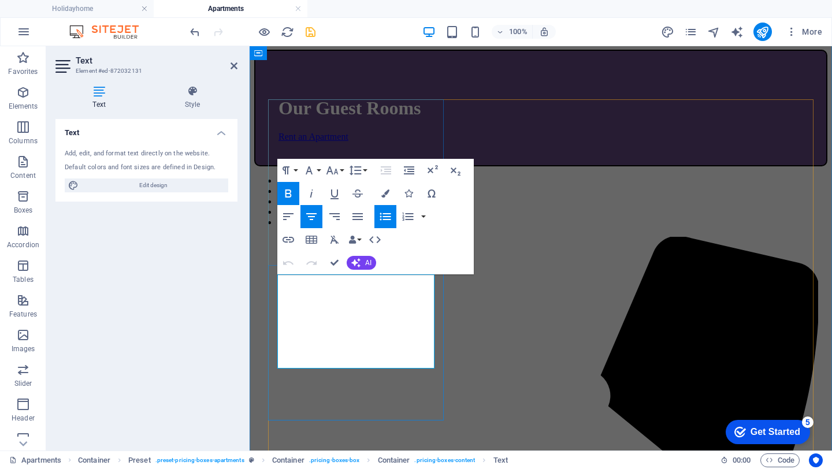
drag, startPoint x: 328, startPoint y: 334, endPoint x: 383, endPoint y: 334, distance: 54.9
drag, startPoint x: 333, startPoint y: 359, endPoint x: 342, endPoint y: 359, distance: 8.7
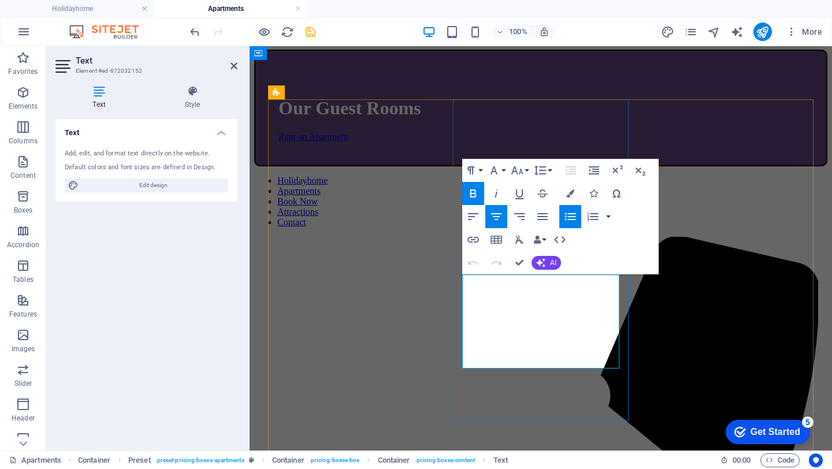
drag, startPoint x: 524, startPoint y: 308, endPoint x: 515, endPoint y: 310, distance: 9.3
drag, startPoint x: 515, startPoint y: 310, endPoint x: 524, endPoint y: 310, distance: 8.7
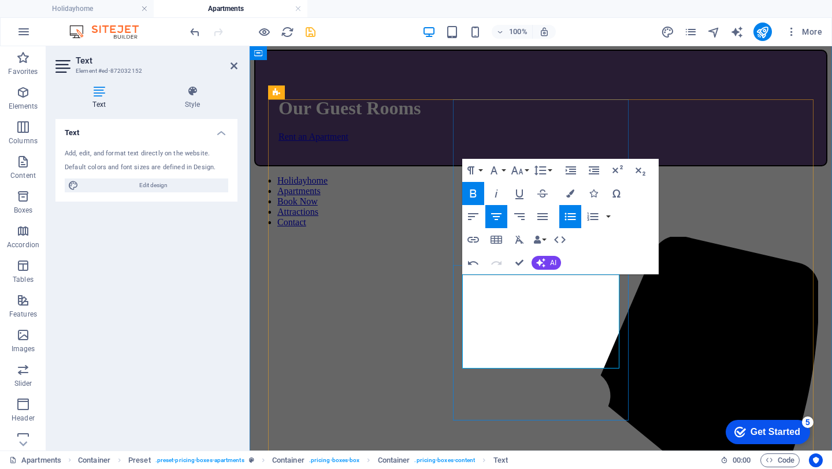
drag, startPoint x: 522, startPoint y: 262, endPoint x: 475, endPoint y: 216, distance: 65.4
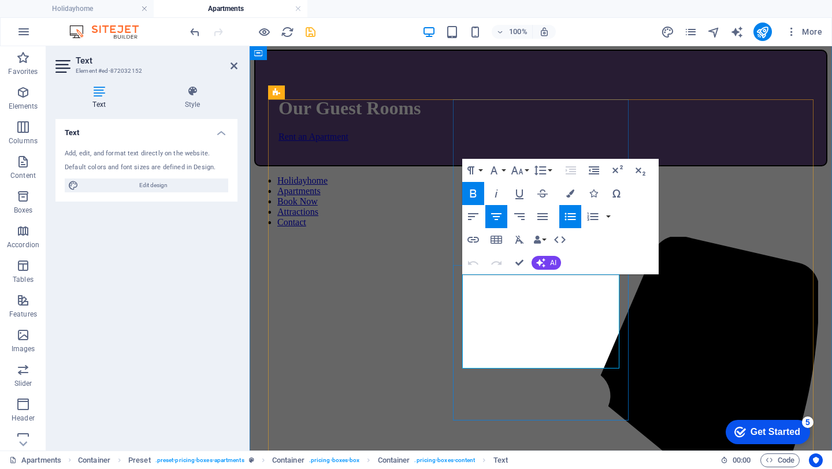
drag, startPoint x: 513, startPoint y: 334, endPoint x: 567, endPoint y: 333, distance: 54.3
drag, startPoint x: 518, startPoint y: 266, endPoint x: 472, endPoint y: 220, distance: 65.4
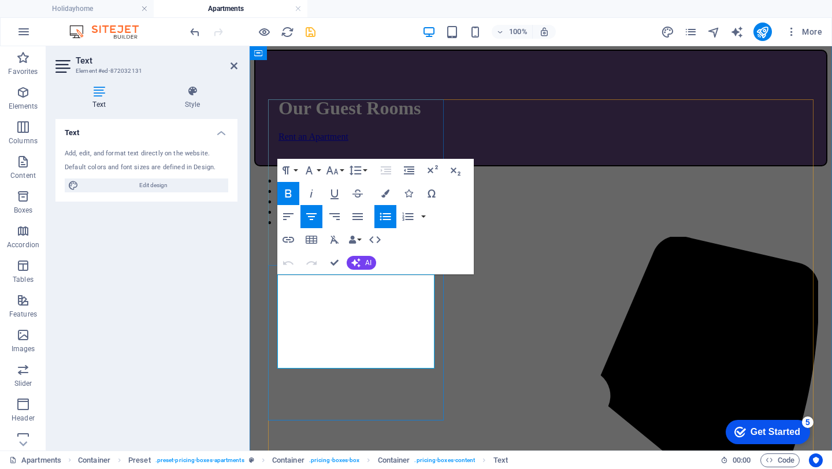
drag, startPoint x: 334, startPoint y: 266, endPoint x: 288, endPoint y: 220, distance: 65.4
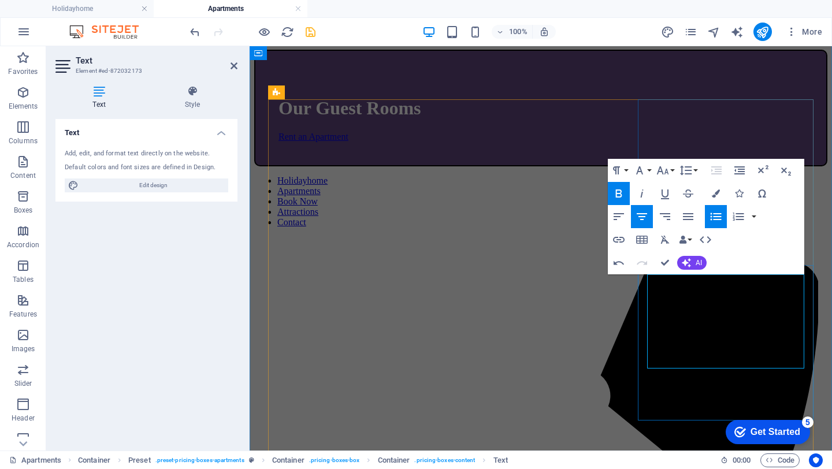
drag, startPoint x: 705, startPoint y: 310, endPoint x: 697, endPoint y: 310, distance: 8.1
drag, startPoint x: 752, startPoint y: 333, endPoint x: 693, endPoint y: 334, distance: 58.9
drag, startPoint x: 662, startPoint y: 261, endPoint x: 660, endPoint y: 270, distance: 9.4
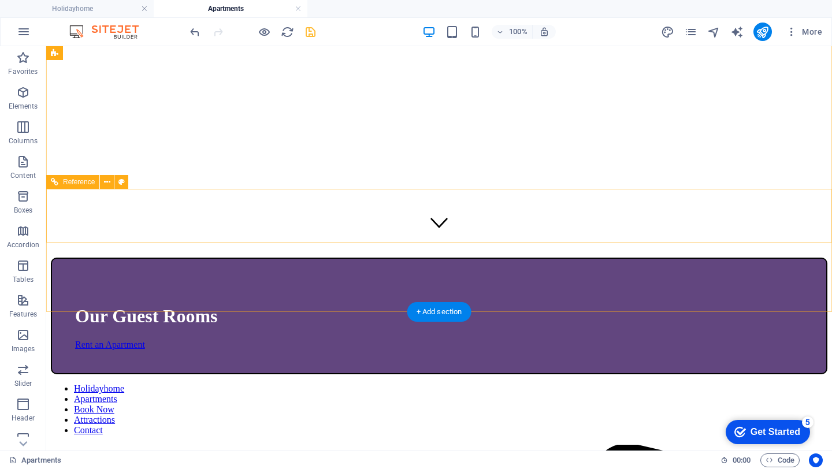
scroll to position [277, 0]
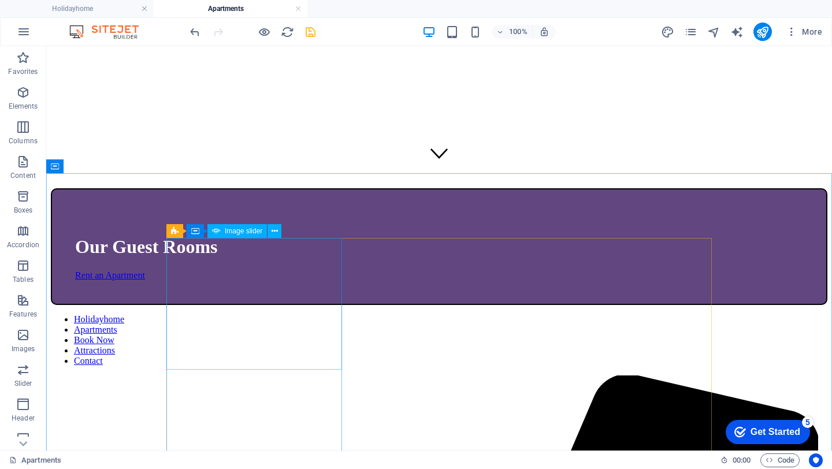
click at [243, 232] on span "Image slider" at bounding box center [244, 231] width 38 height 7
select select "px"
select select "ms"
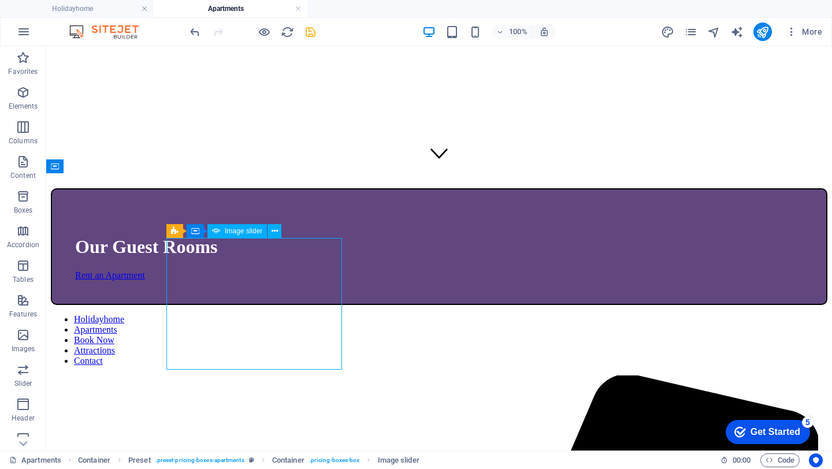
select select "progressive"
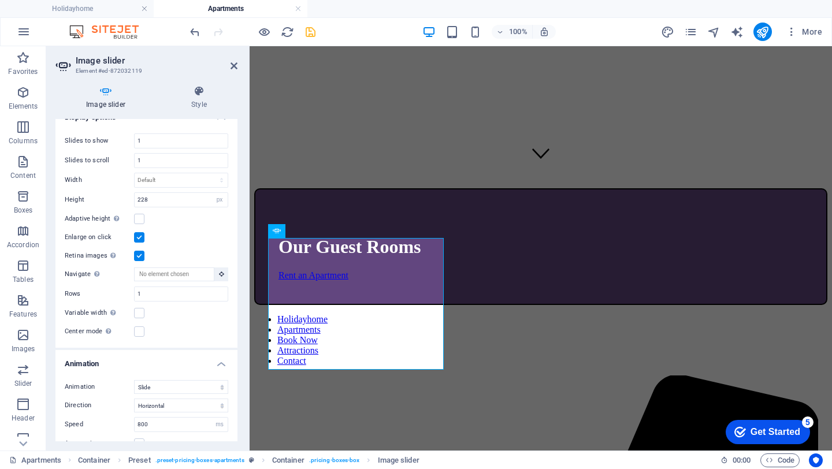
scroll to position [0, 0]
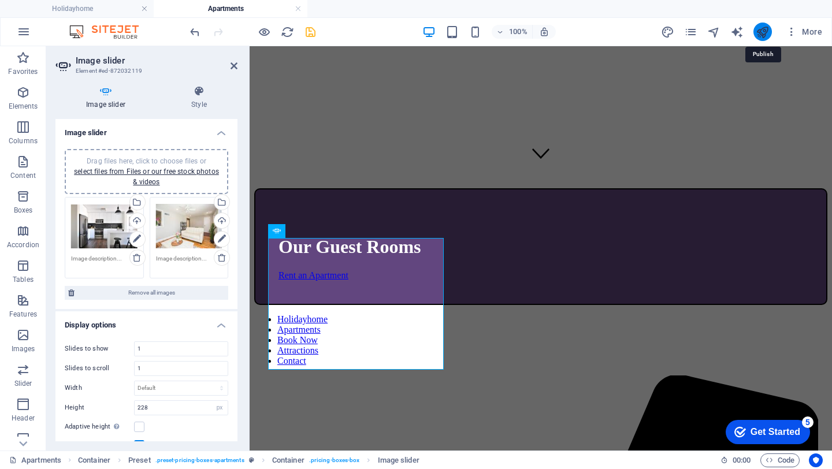
click at [759, 33] on icon "publish" at bounding box center [762, 31] width 13 height 13
